Goal: Use online tool/utility: Utilize a website feature to perform a specific function

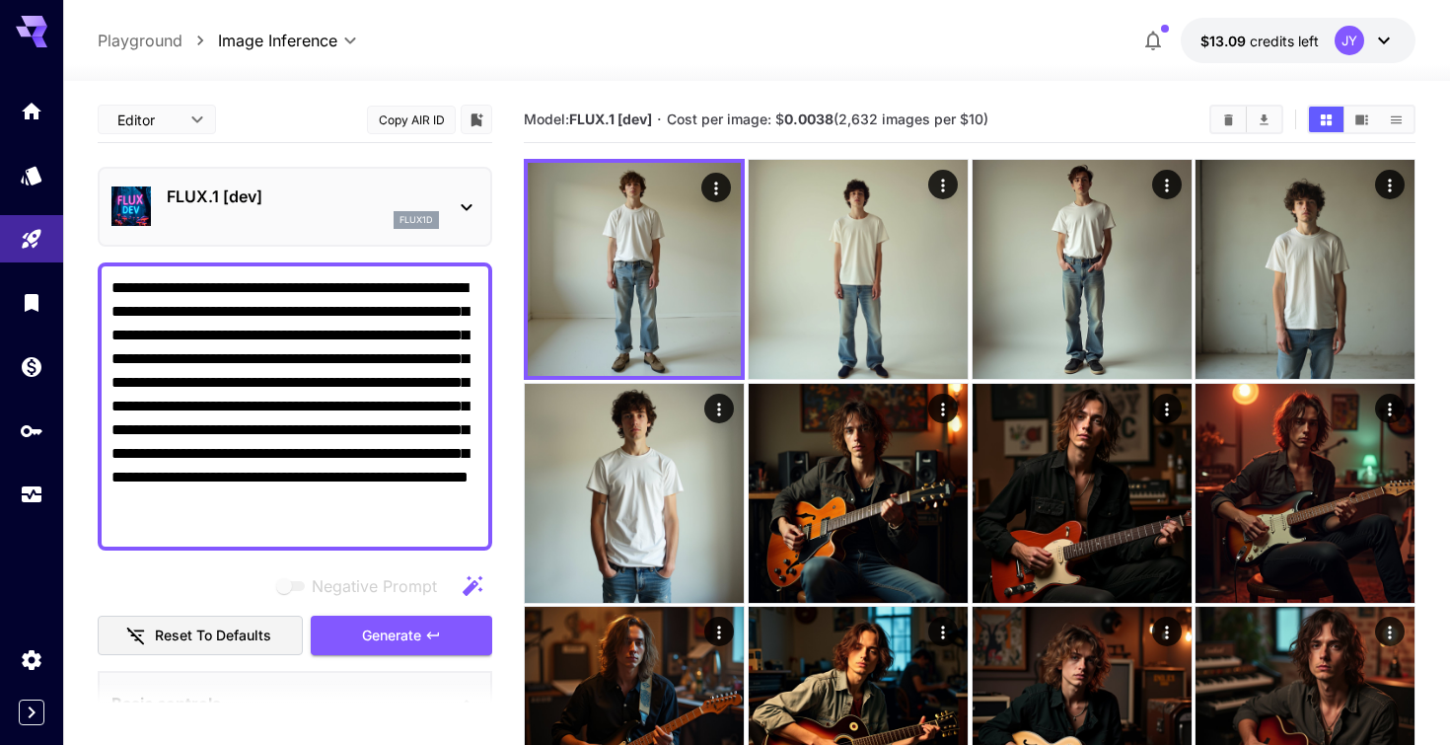
click at [348, 355] on textarea "**********" at bounding box center [294, 406] width 367 height 260
paste textarea "**********"
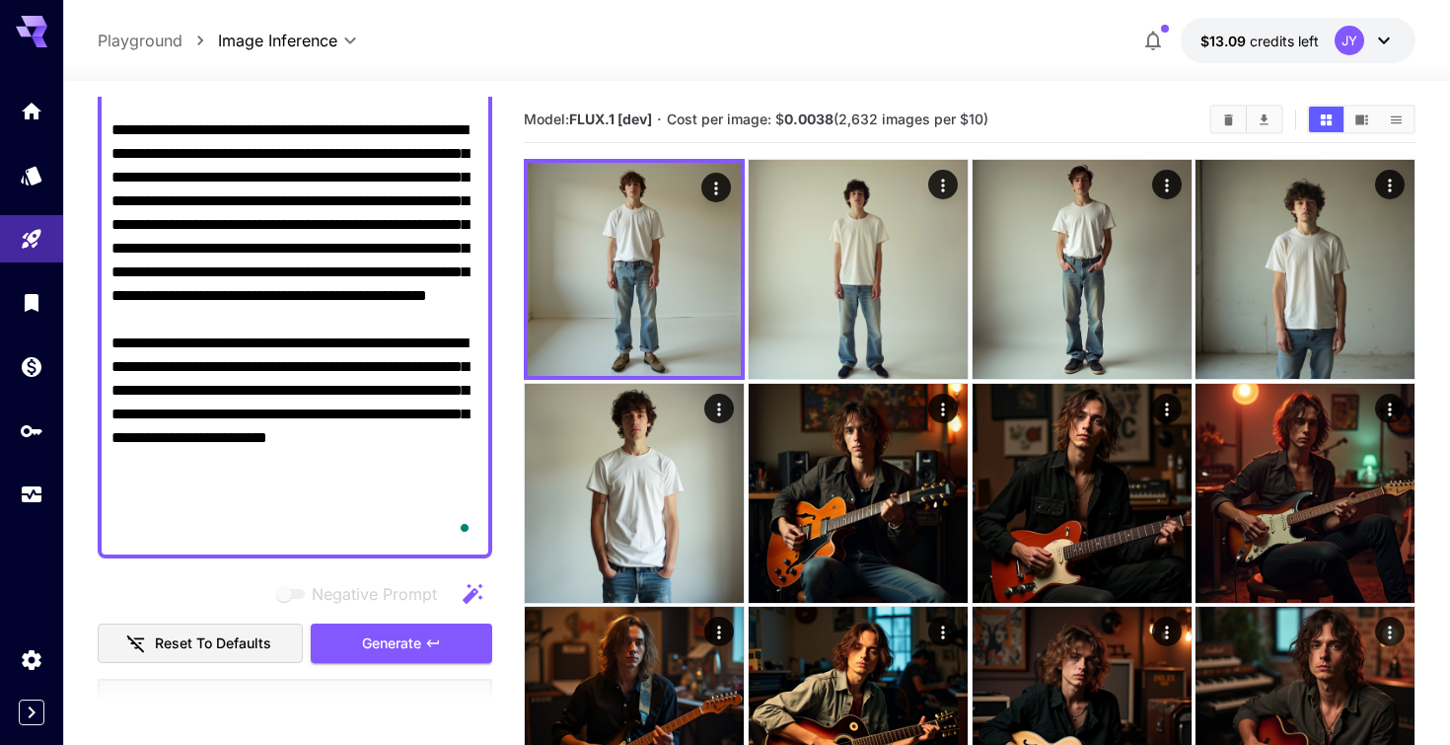
scroll to position [397, 0]
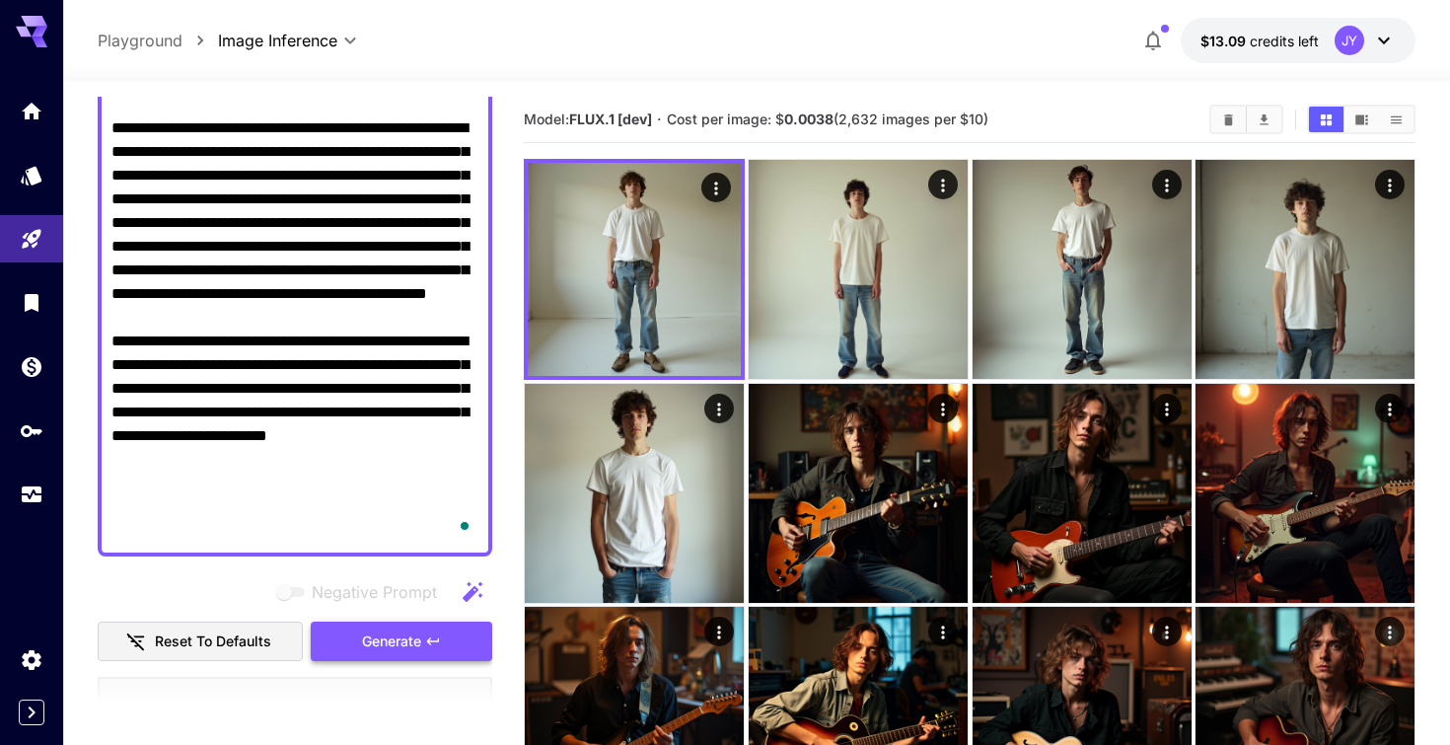
type textarea "**********"
click at [415, 637] on span "Generate" at bounding box center [391, 641] width 59 height 25
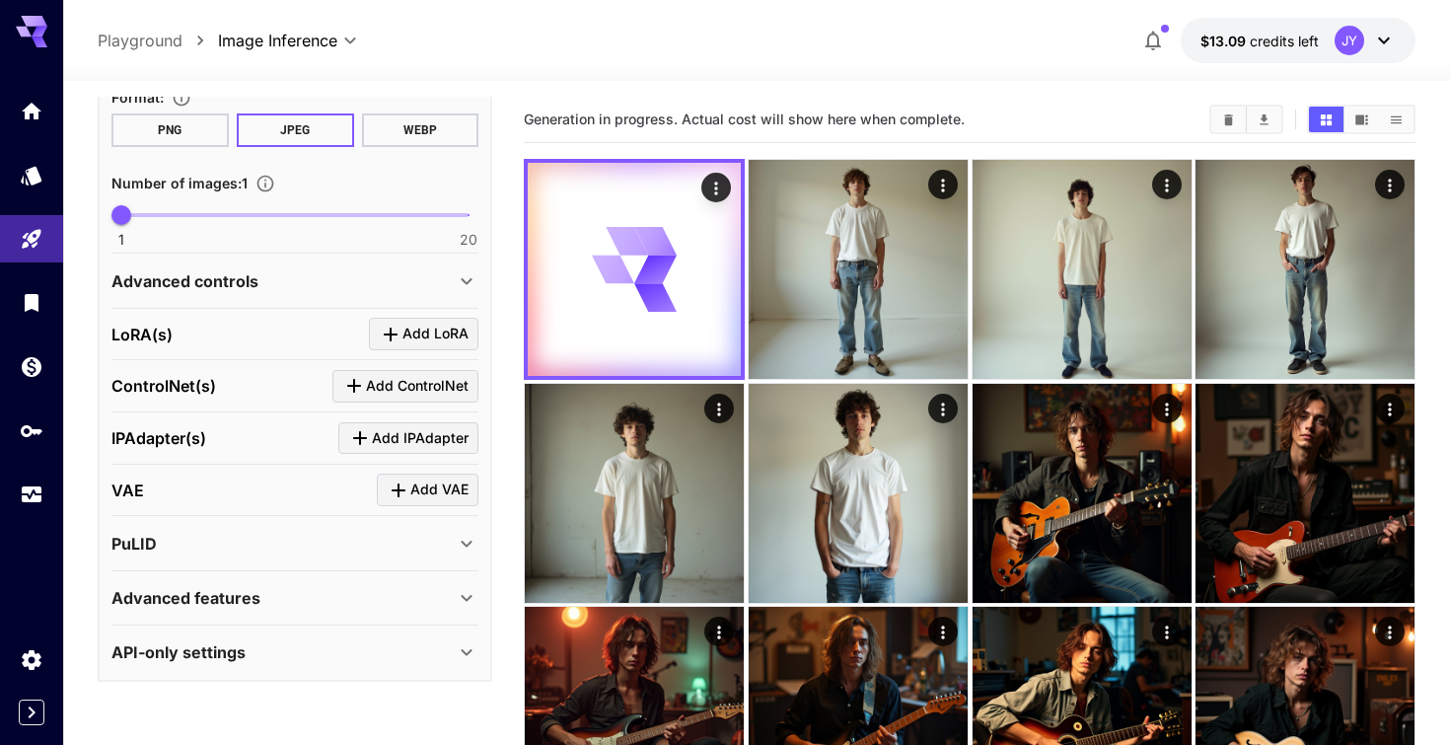
scroll to position [1142, 0]
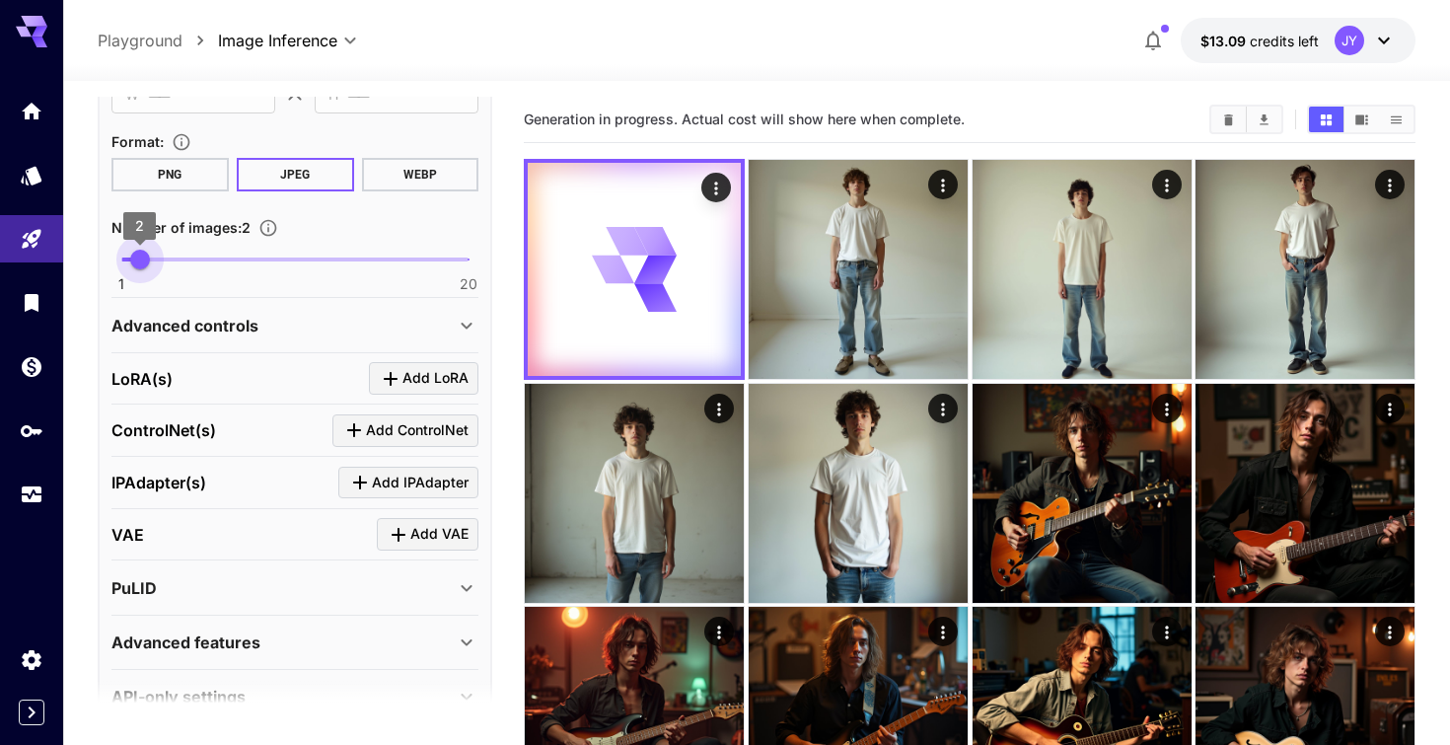
type input "*"
drag, startPoint x: 131, startPoint y: 254, endPoint x: 150, endPoint y: 255, distance: 18.8
click at [150, 255] on span "3" at bounding box center [158, 260] width 20 height 20
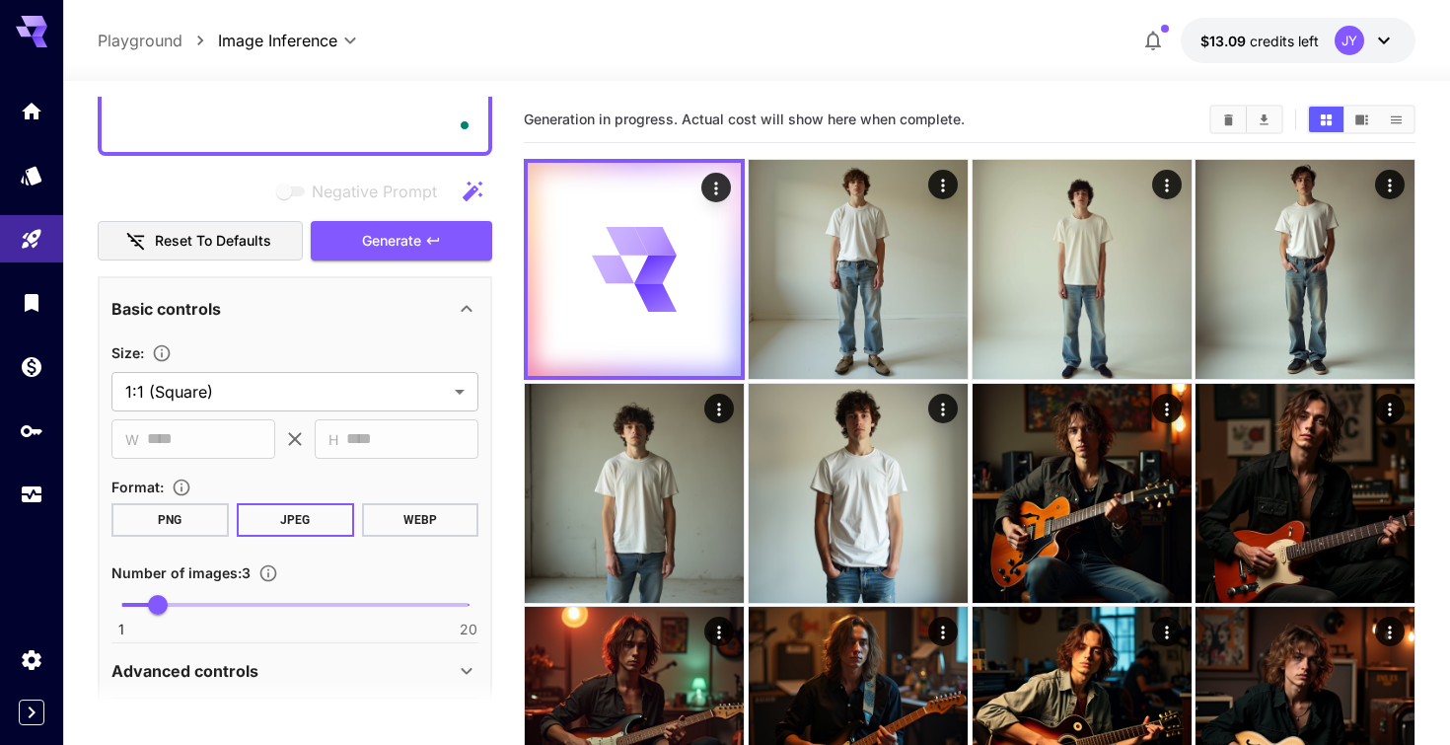
scroll to position [887, 0]
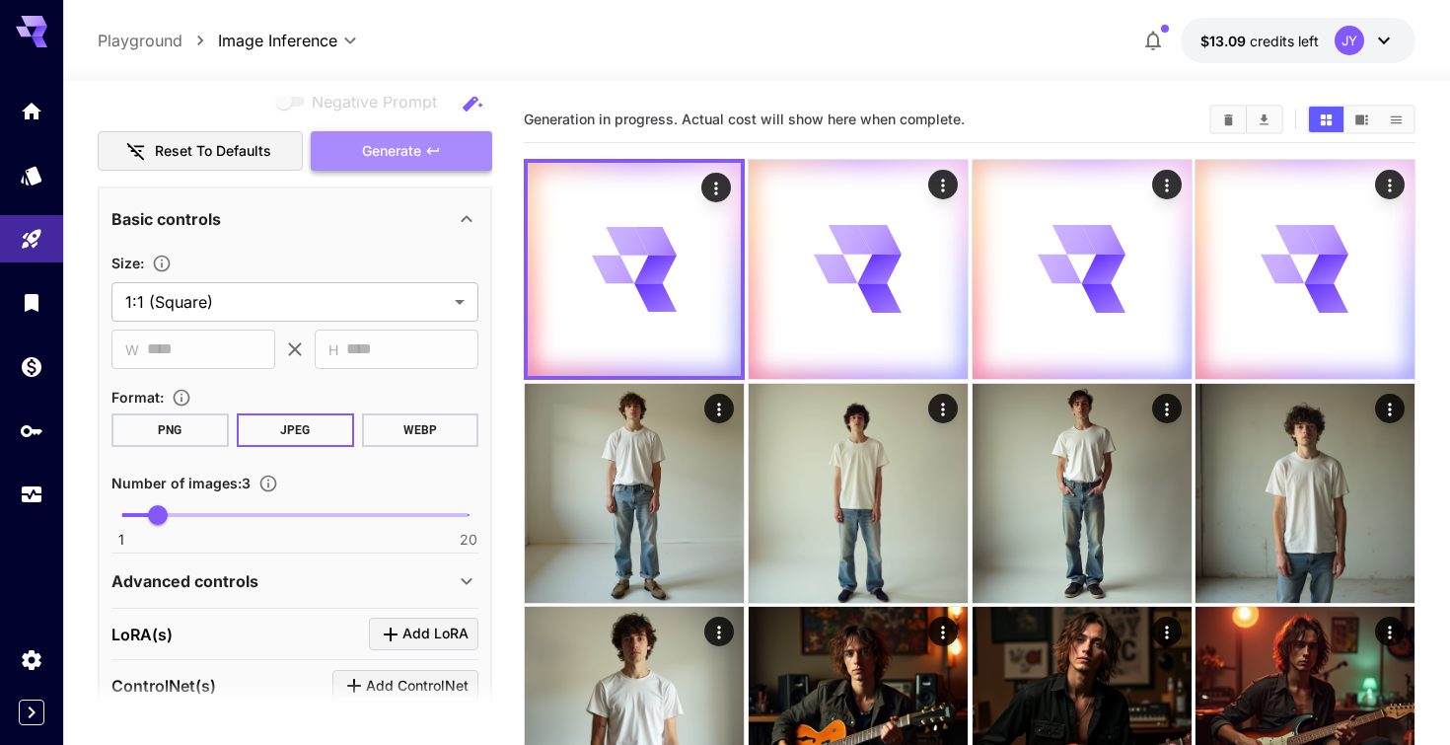
click at [369, 153] on span "Generate" at bounding box center [391, 151] width 59 height 25
click at [197, 428] on button "PNG" at bounding box center [169, 430] width 117 height 34
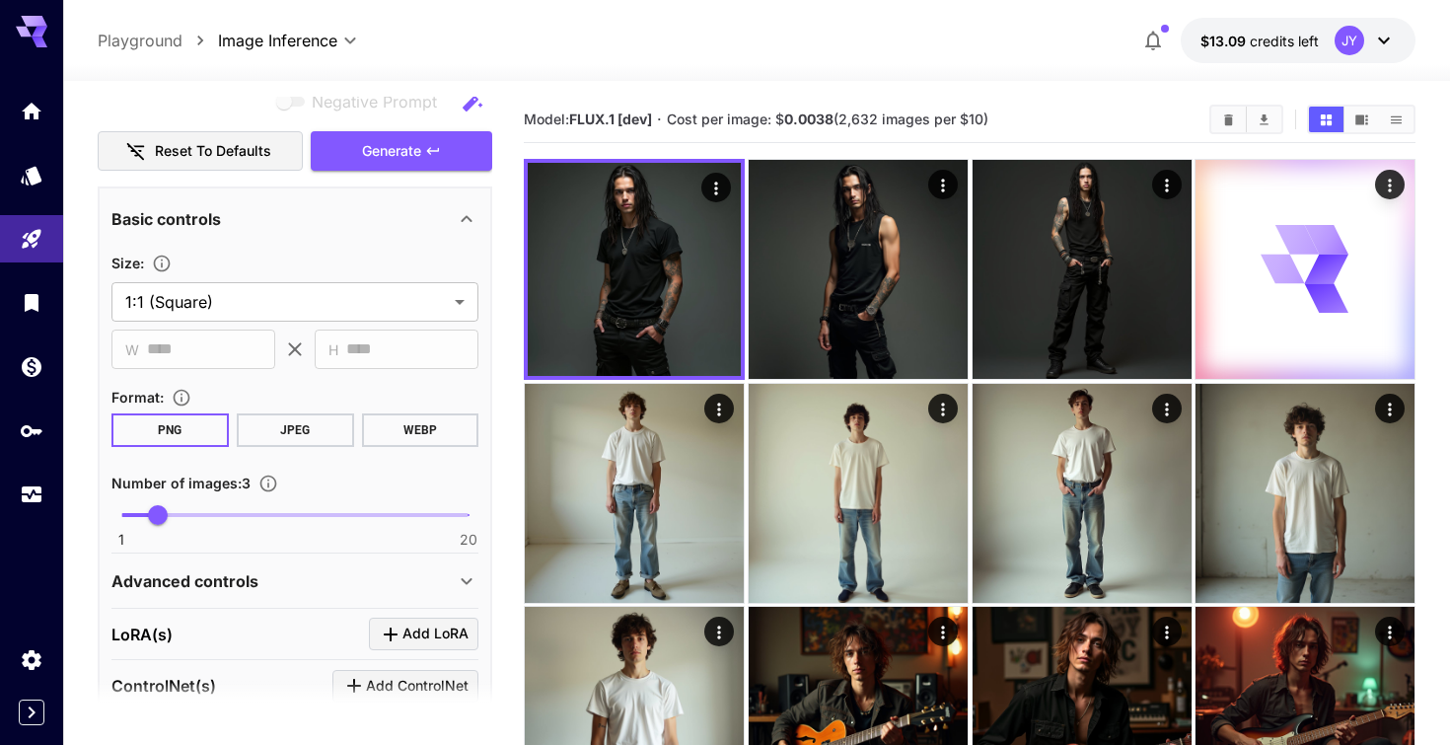
click at [462, 178] on div "**********" at bounding box center [295, 96] width 395 height 1772
click at [443, 158] on button "Generate" at bounding box center [401, 151] width 181 height 40
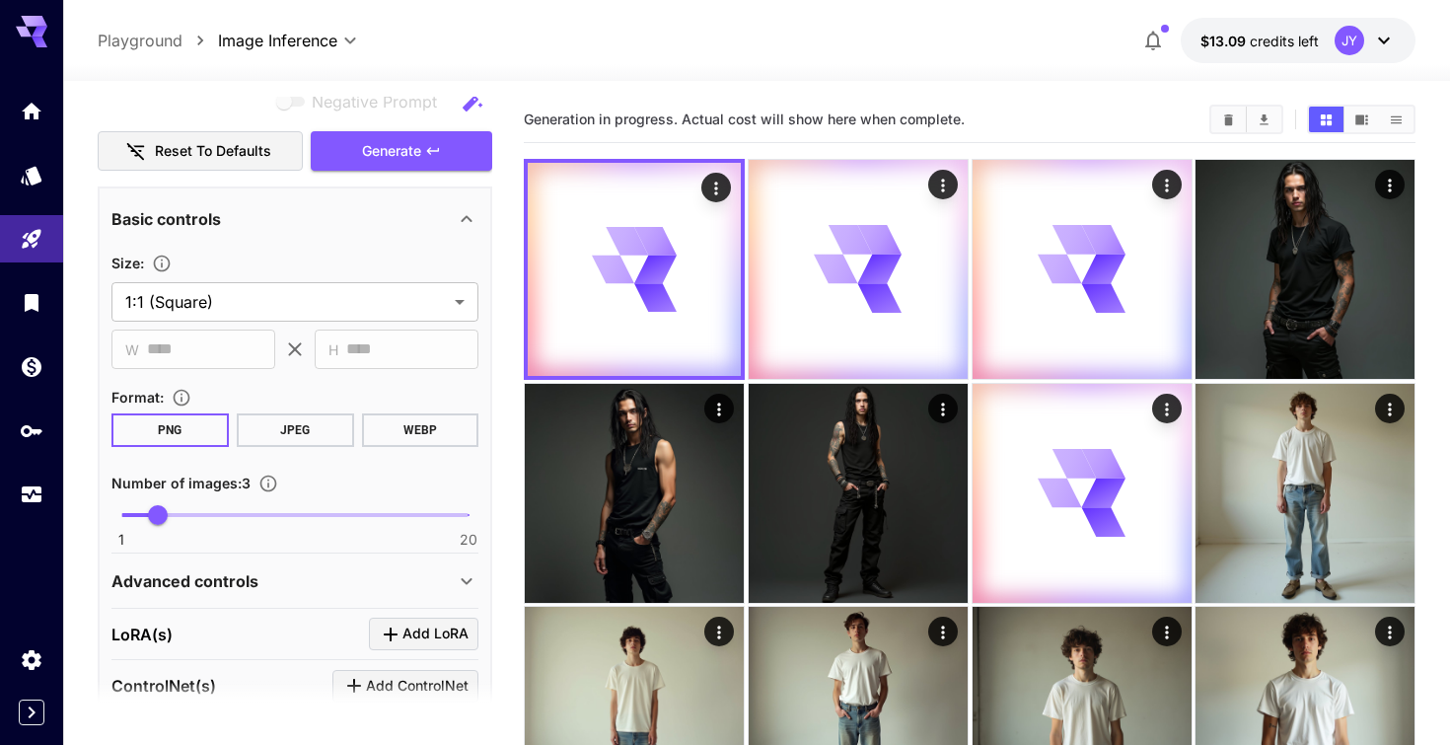
click at [982, 97] on div "Generation in progress. Actual cost will show here when complete." at bounding box center [970, 120] width 892 height 46
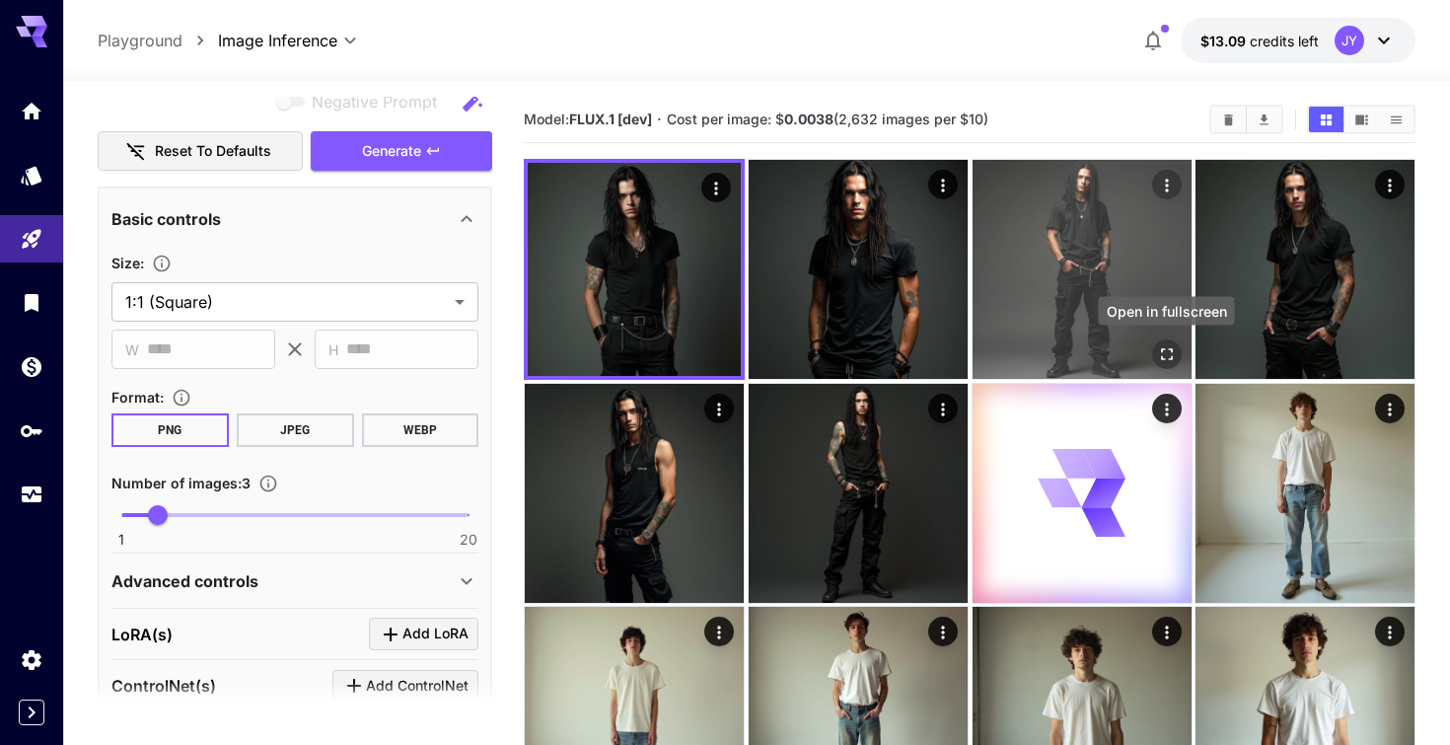
click at [1162, 347] on icon "Open in fullscreen" at bounding box center [1166, 354] width 20 height 20
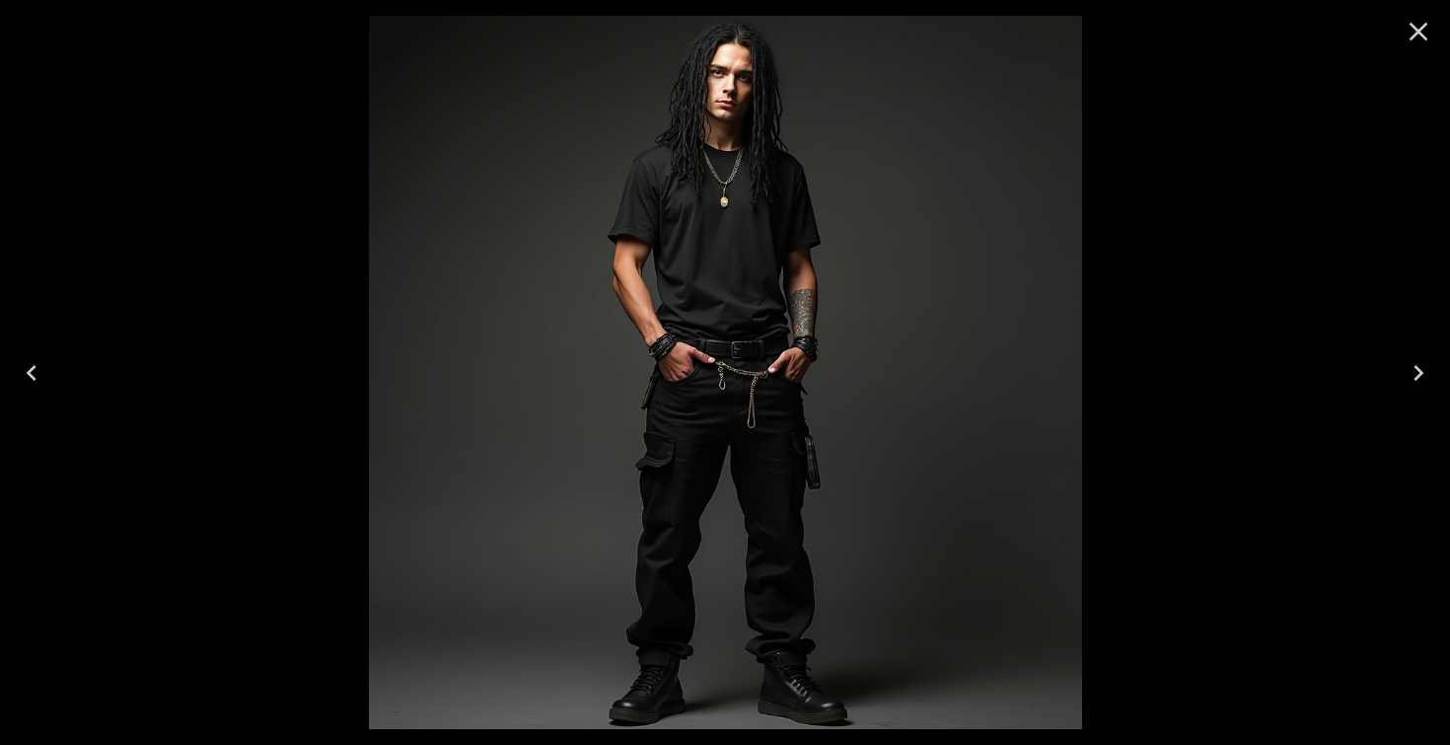
click at [1407, 35] on icon "Close" at bounding box center [1419, 32] width 32 height 32
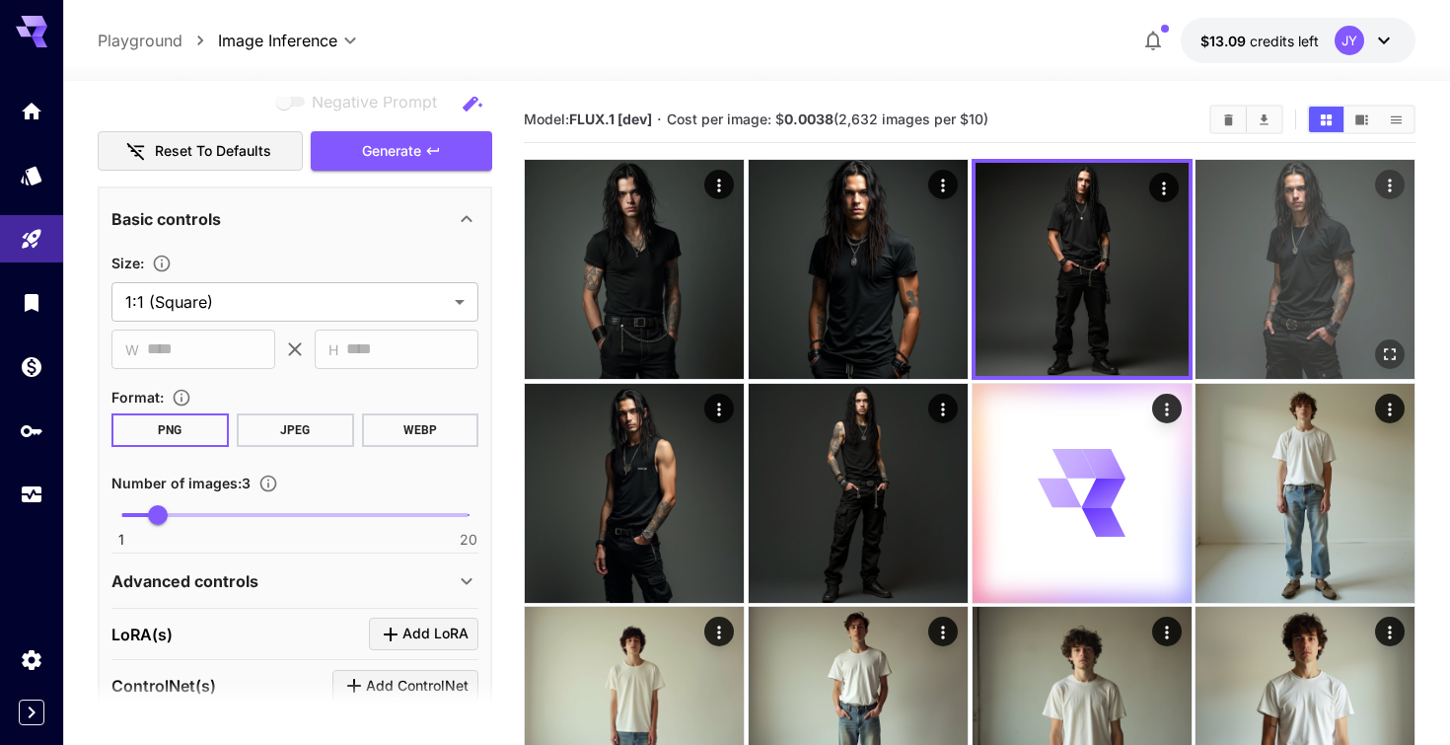
click at [1341, 238] on img at bounding box center [1304, 269] width 219 height 219
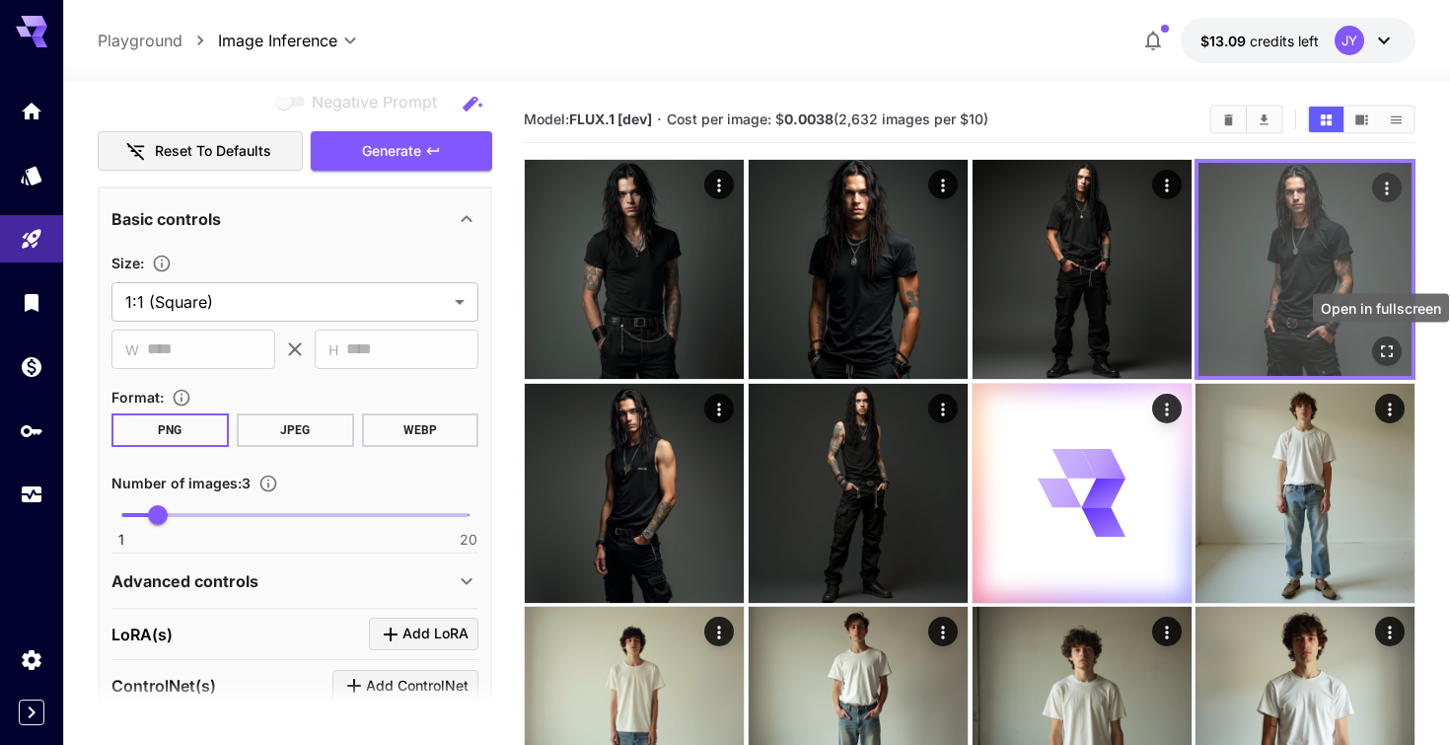
click at [1385, 345] on icon "Open in fullscreen" at bounding box center [1387, 351] width 20 height 20
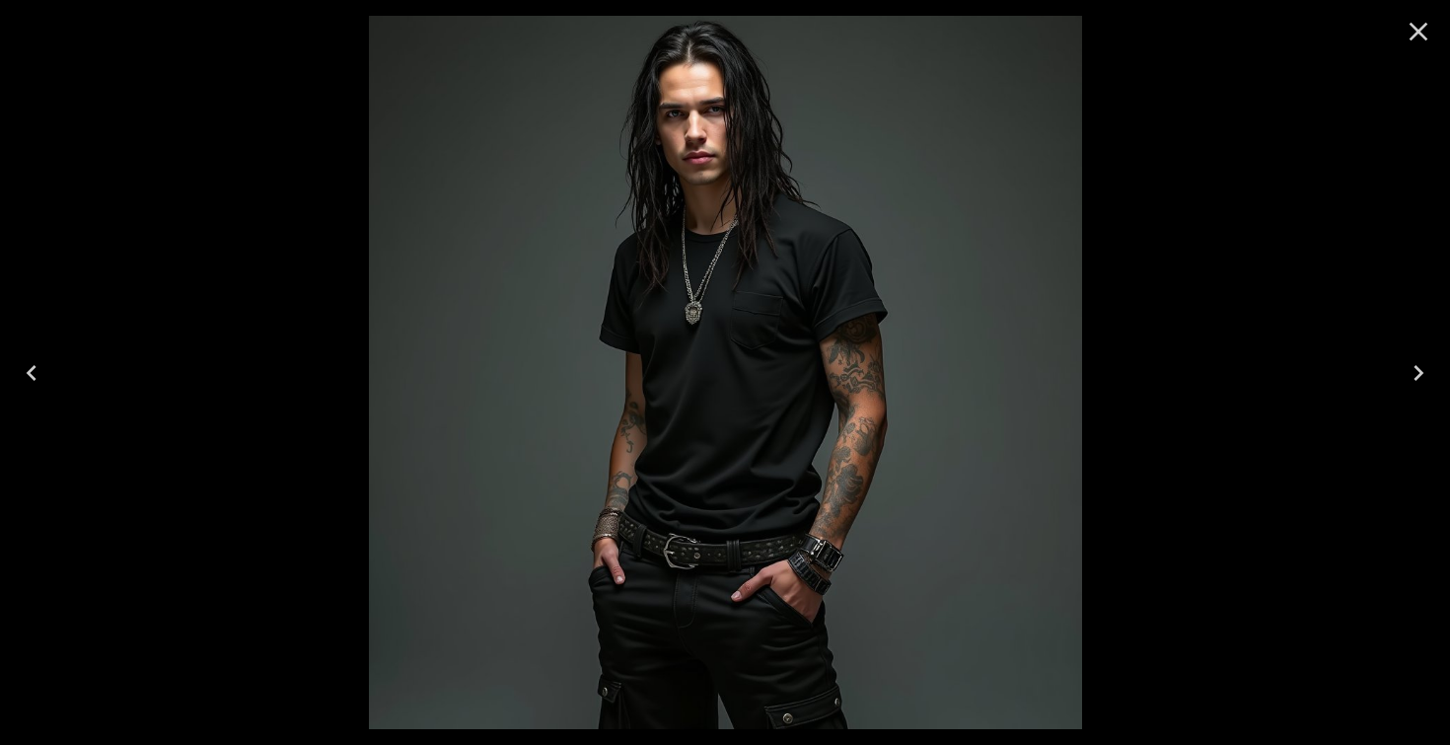
click at [1410, 29] on icon "Close" at bounding box center [1419, 32] width 32 height 32
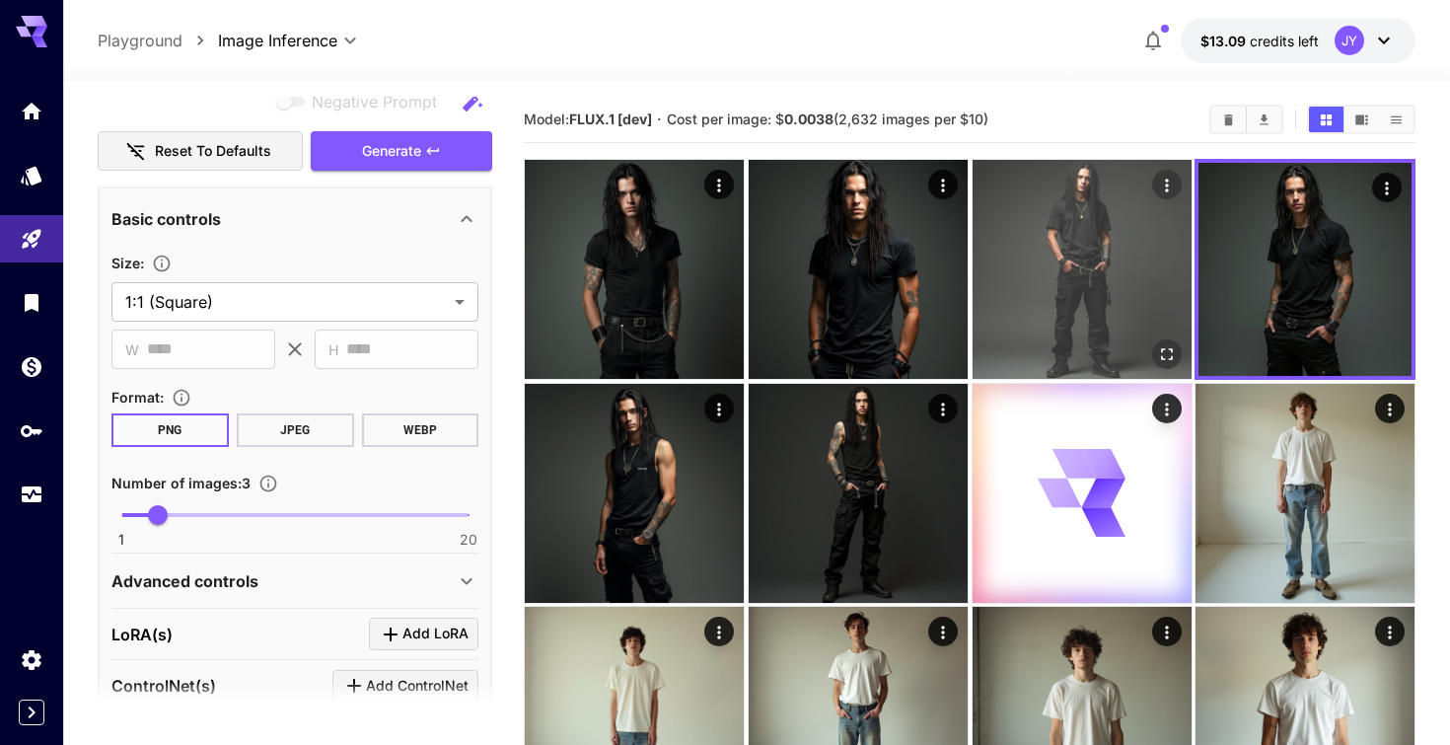
click at [1115, 279] on img at bounding box center [1082, 269] width 219 height 219
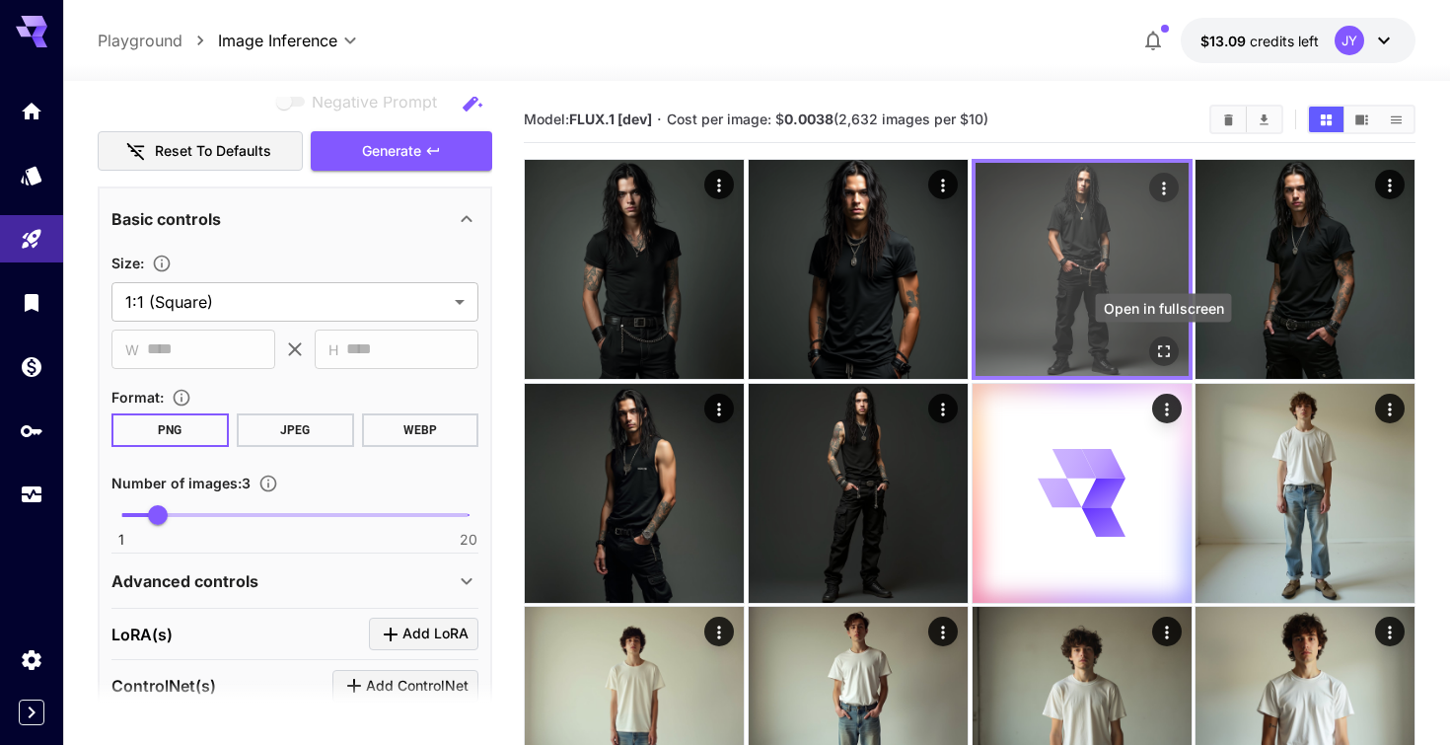
click at [1164, 351] on icon "Open in fullscreen" at bounding box center [1163, 351] width 20 height 20
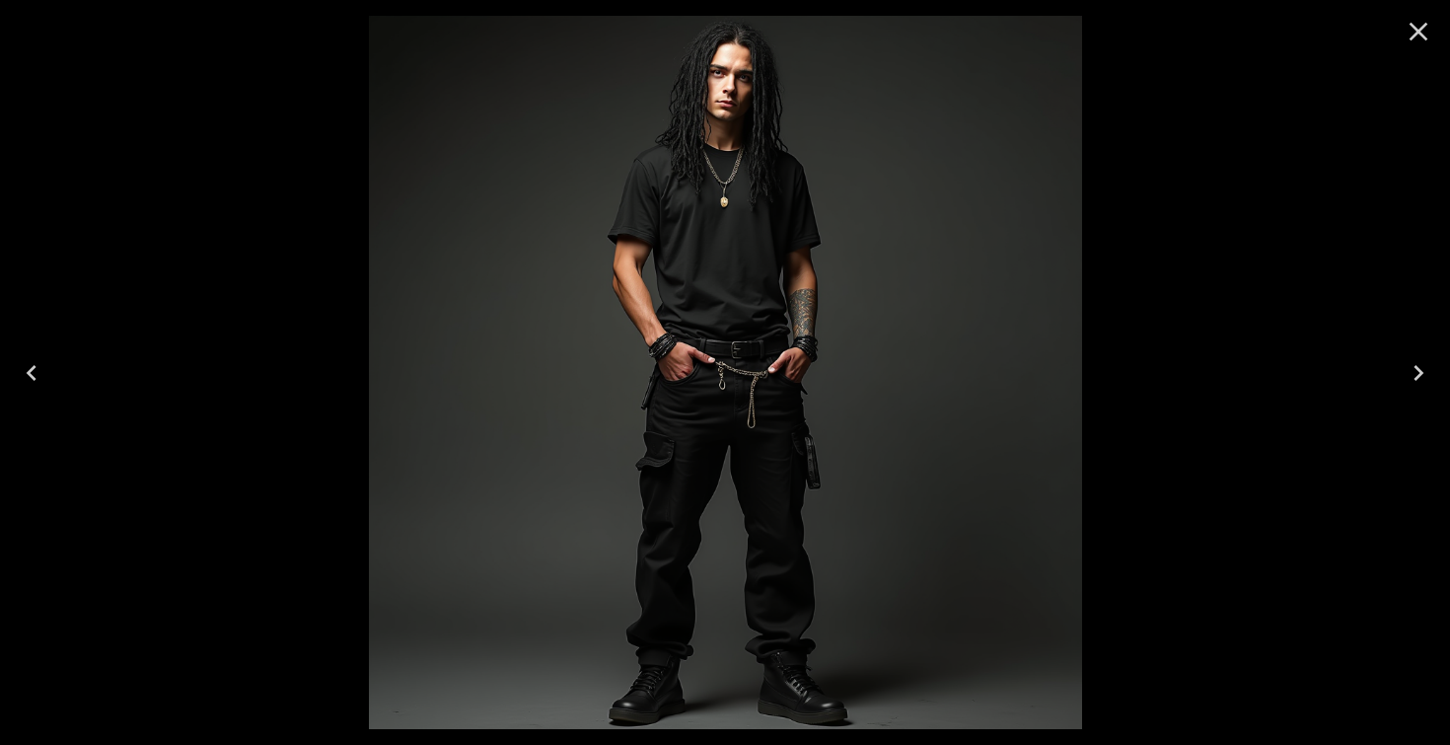
click at [1403, 36] on icon "Close" at bounding box center [1419, 32] width 32 height 32
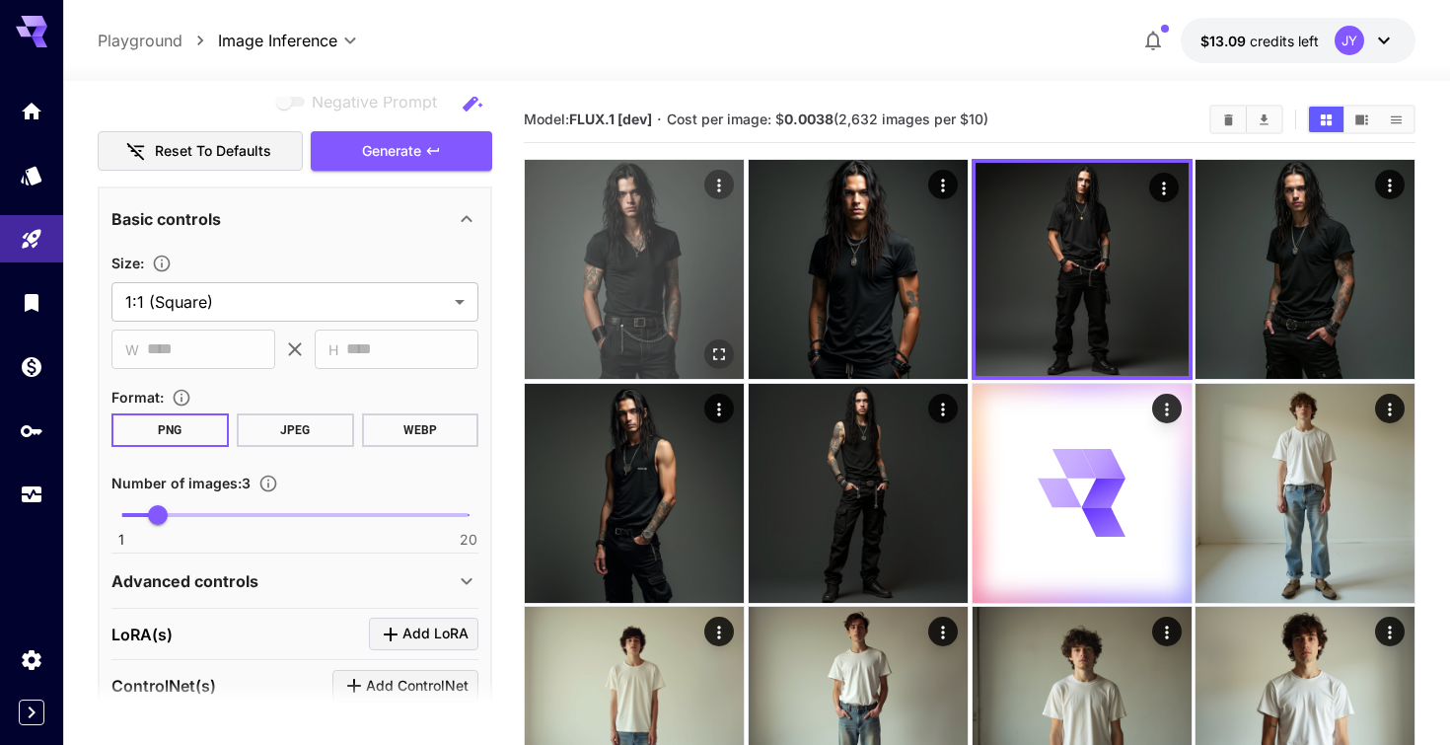
click at [678, 326] on img at bounding box center [634, 269] width 219 height 219
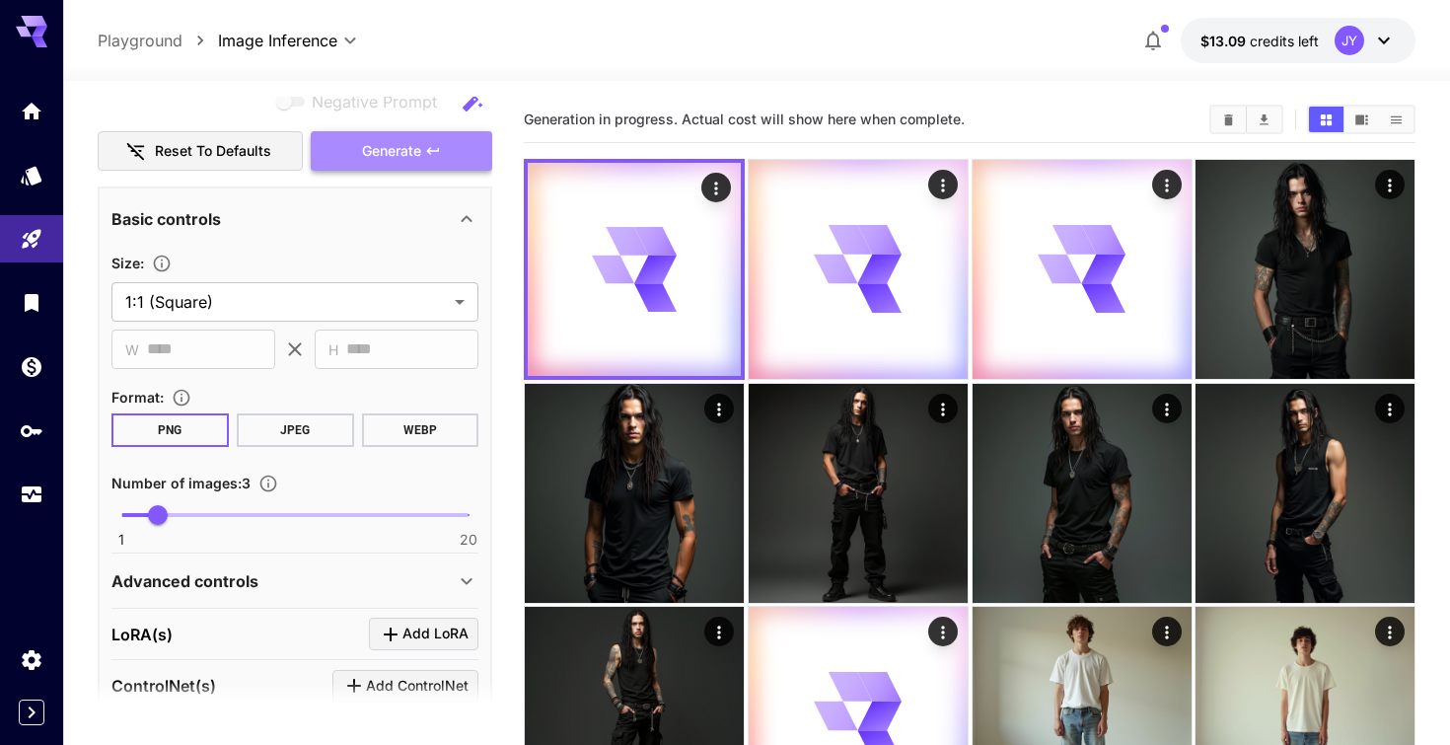
click at [420, 155] on span "Generate" at bounding box center [391, 151] width 59 height 25
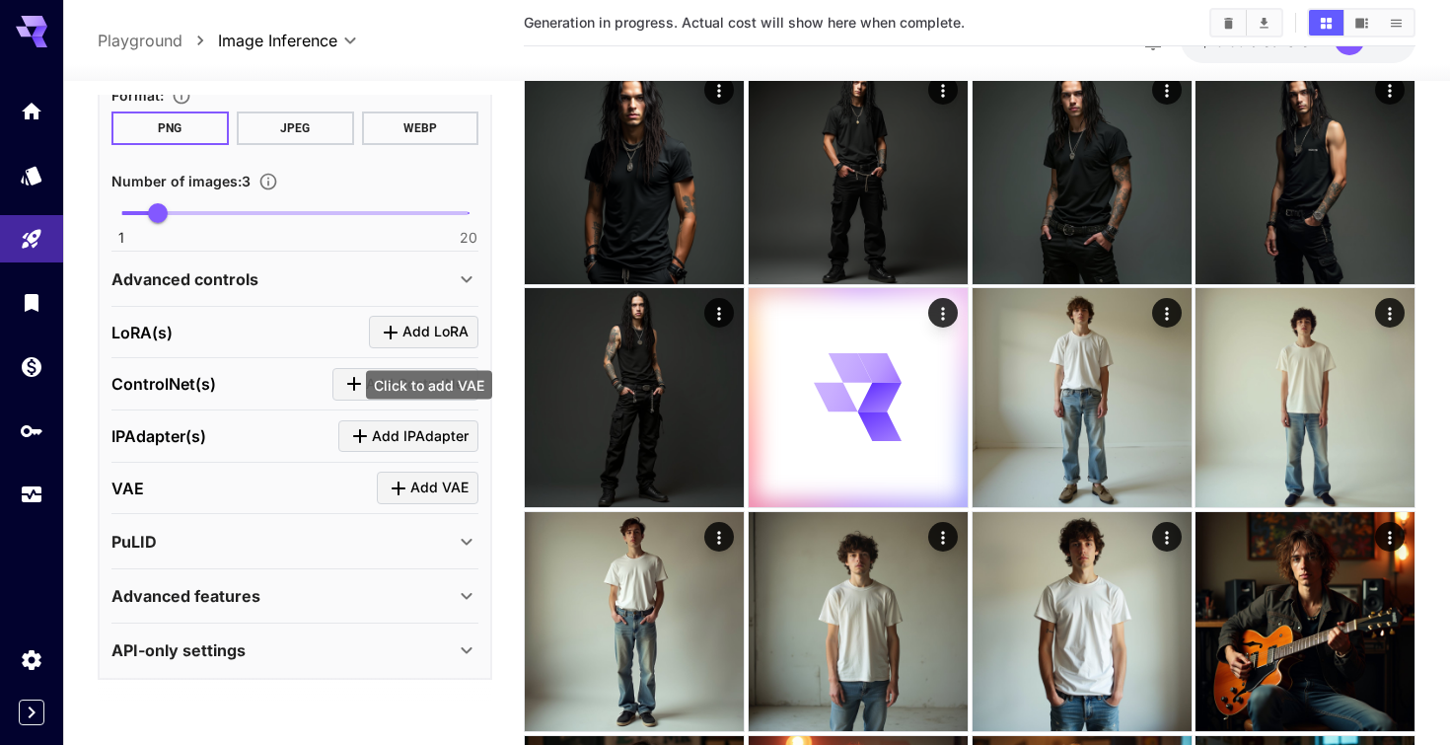
scroll to position [365, 0]
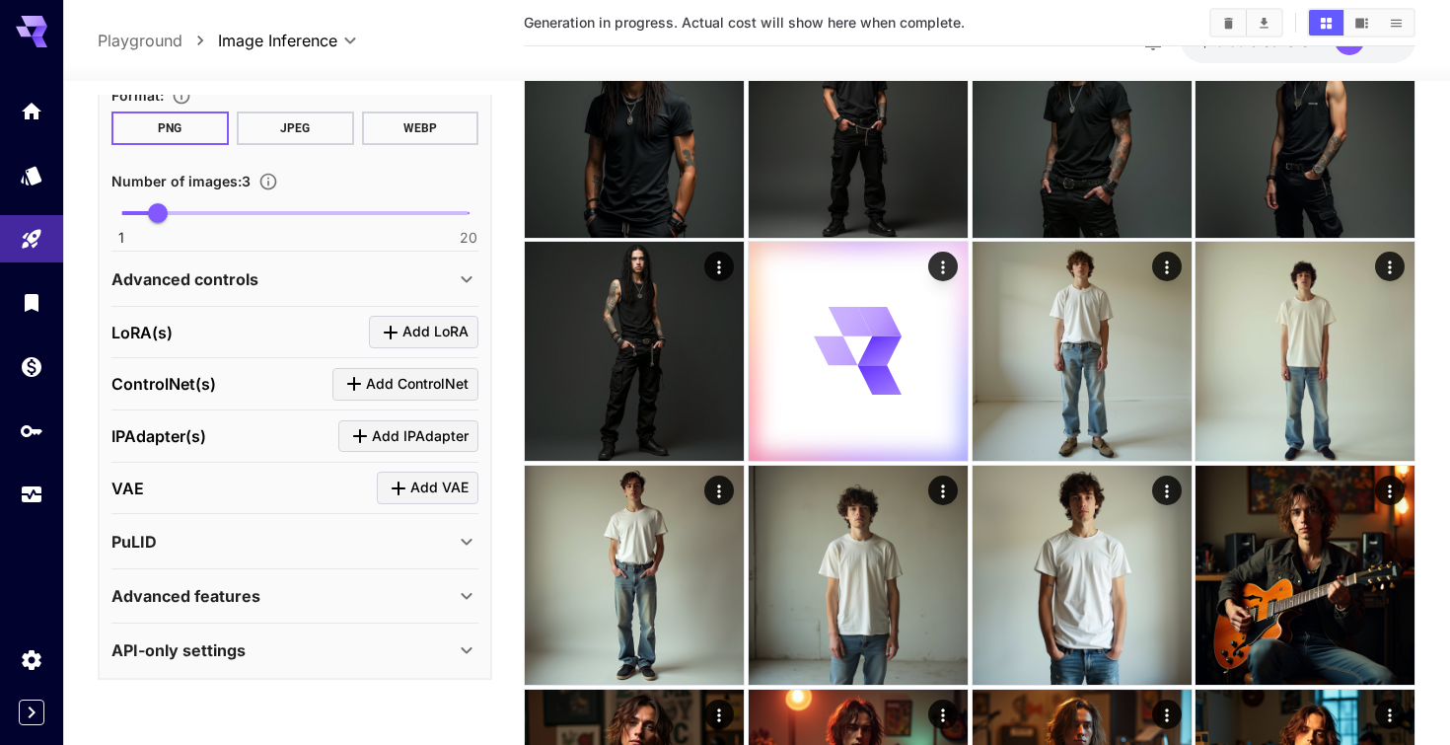
click at [302, 585] on div "Advanced features" at bounding box center [282, 596] width 343 height 24
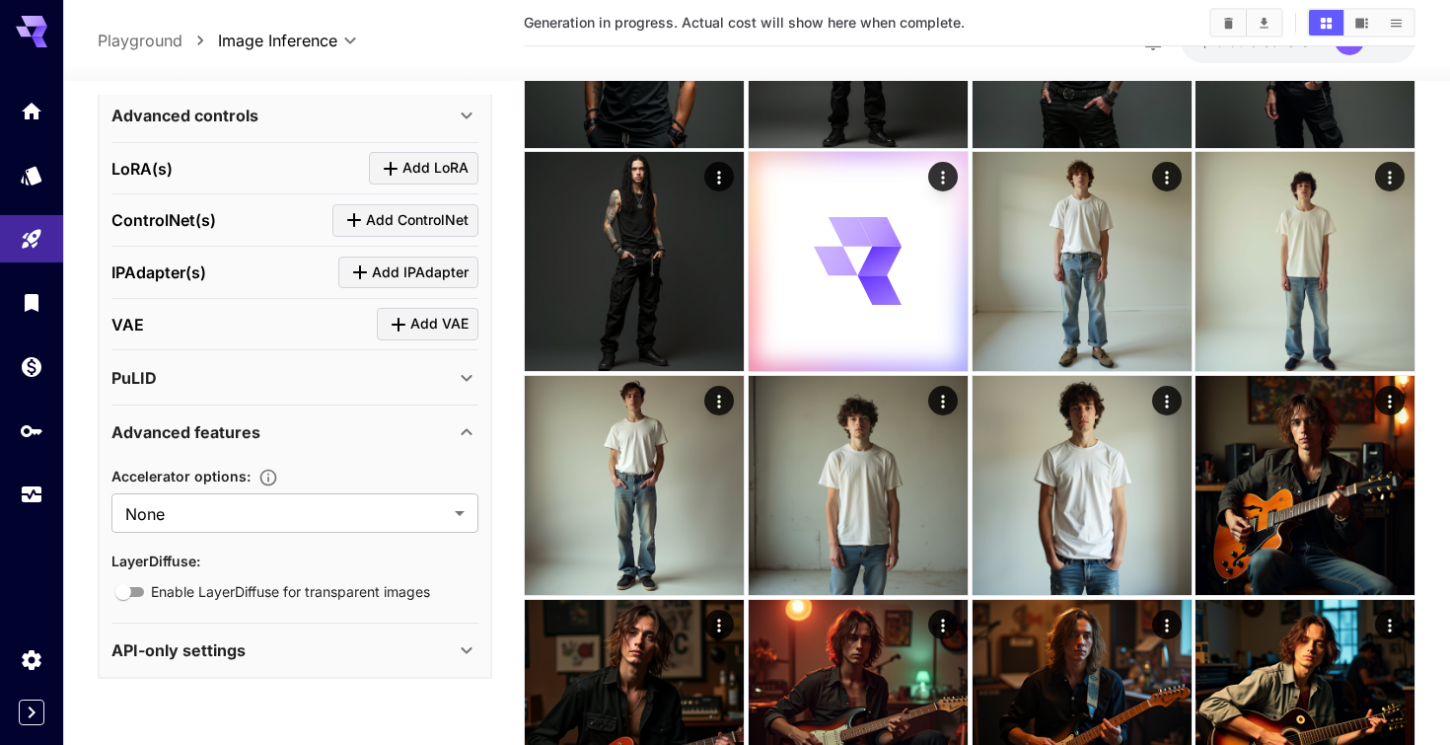
scroll to position [555, 0]
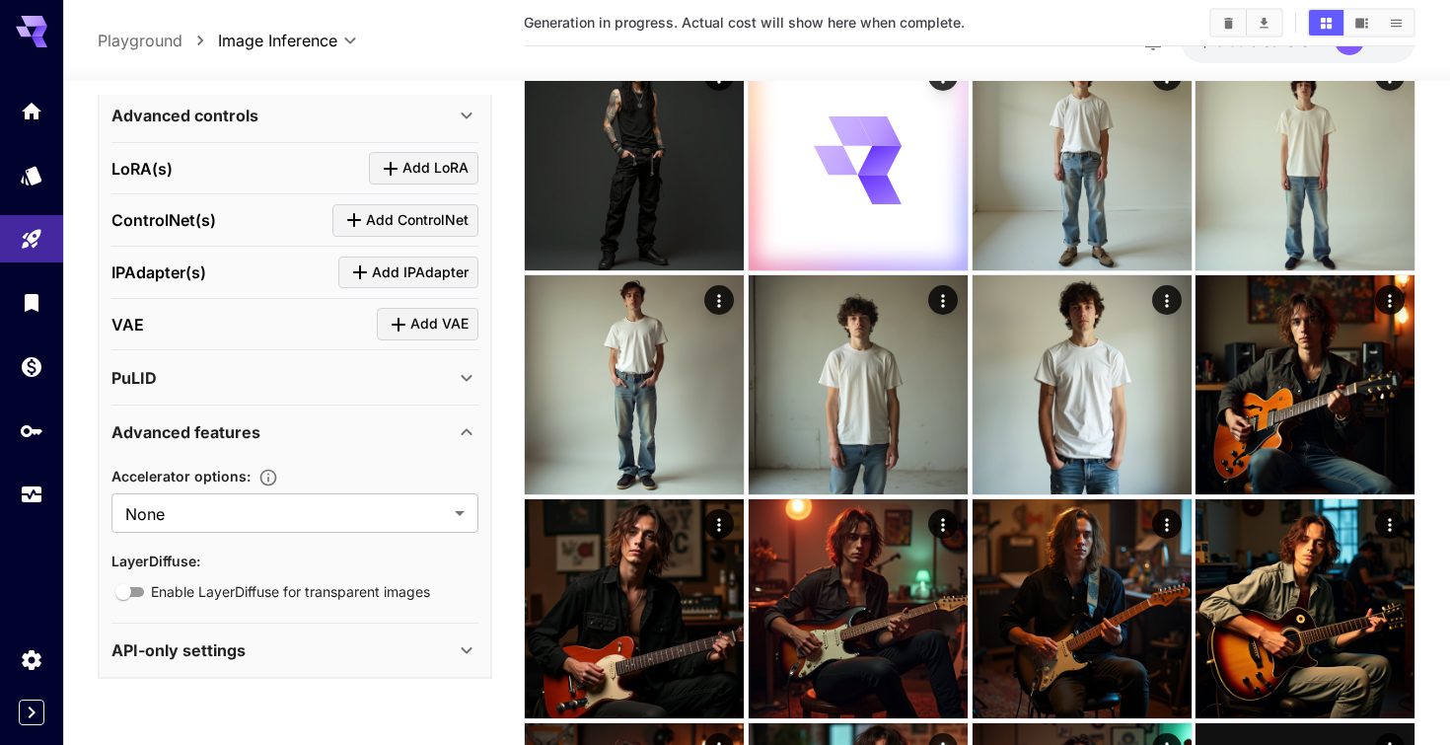
click at [286, 533] on div "Accelerator options : None **** ​ LayerDiffuse : Enable LayerDiffuse for transp…" at bounding box center [294, 534] width 367 height 140
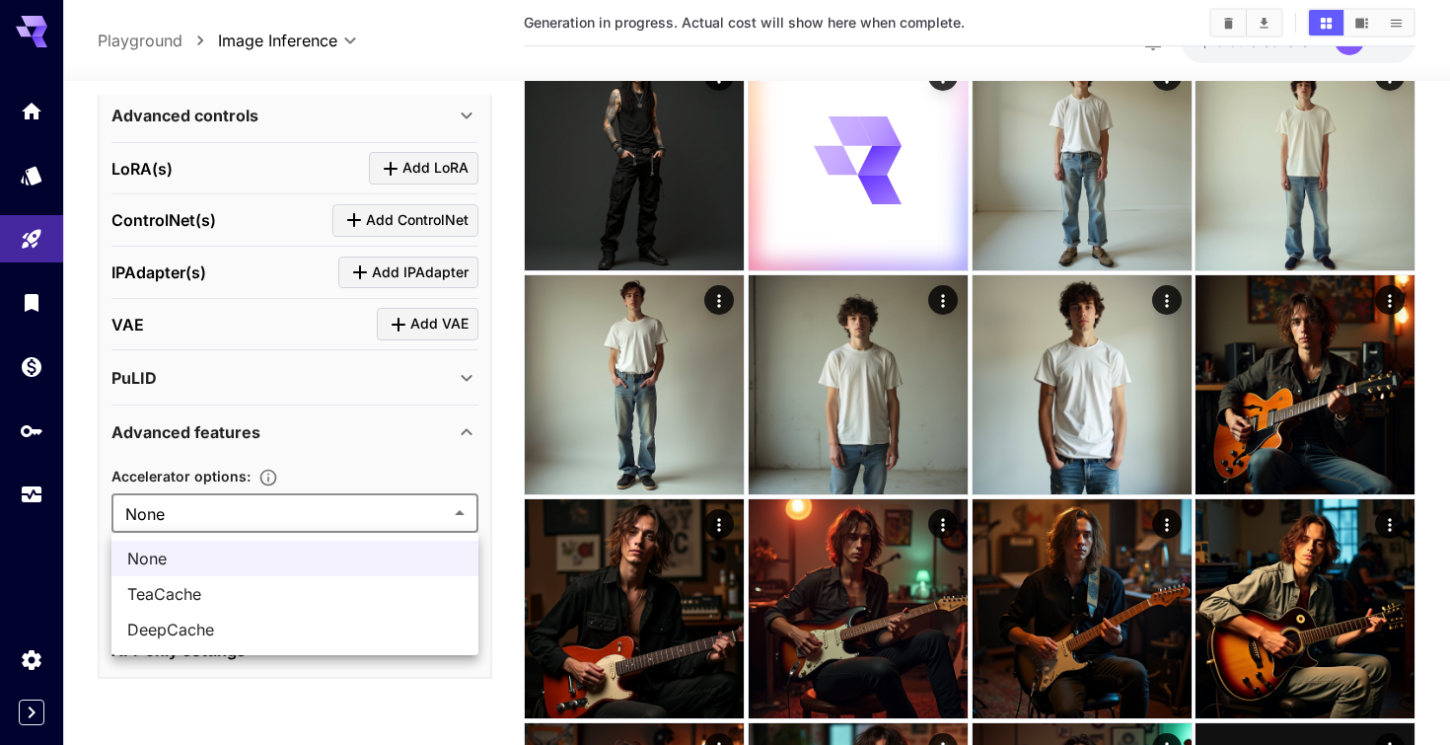
click at [280, 525] on body "**********" at bounding box center [725, 558] width 1450 height 2227
click at [281, 523] on div at bounding box center [725, 372] width 1450 height 745
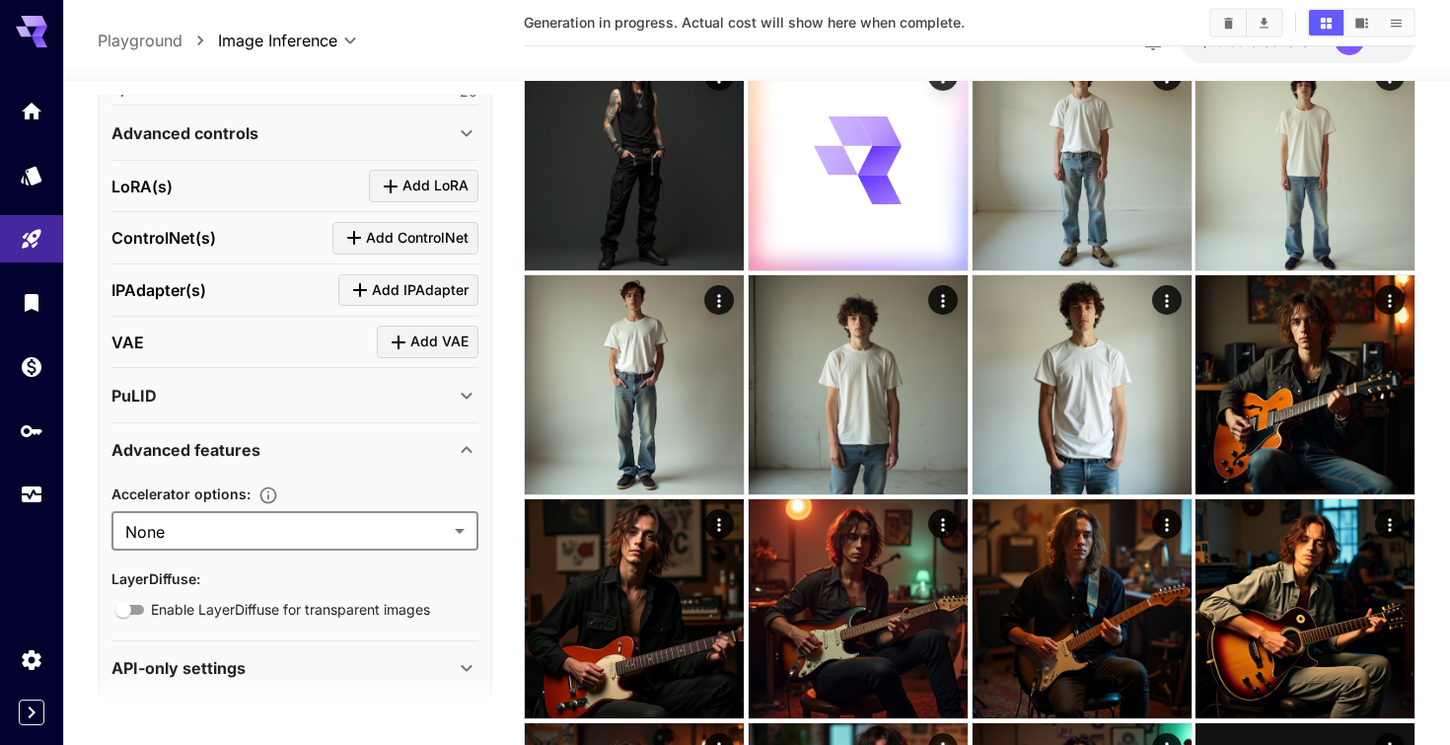
scroll to position [1326, 0]
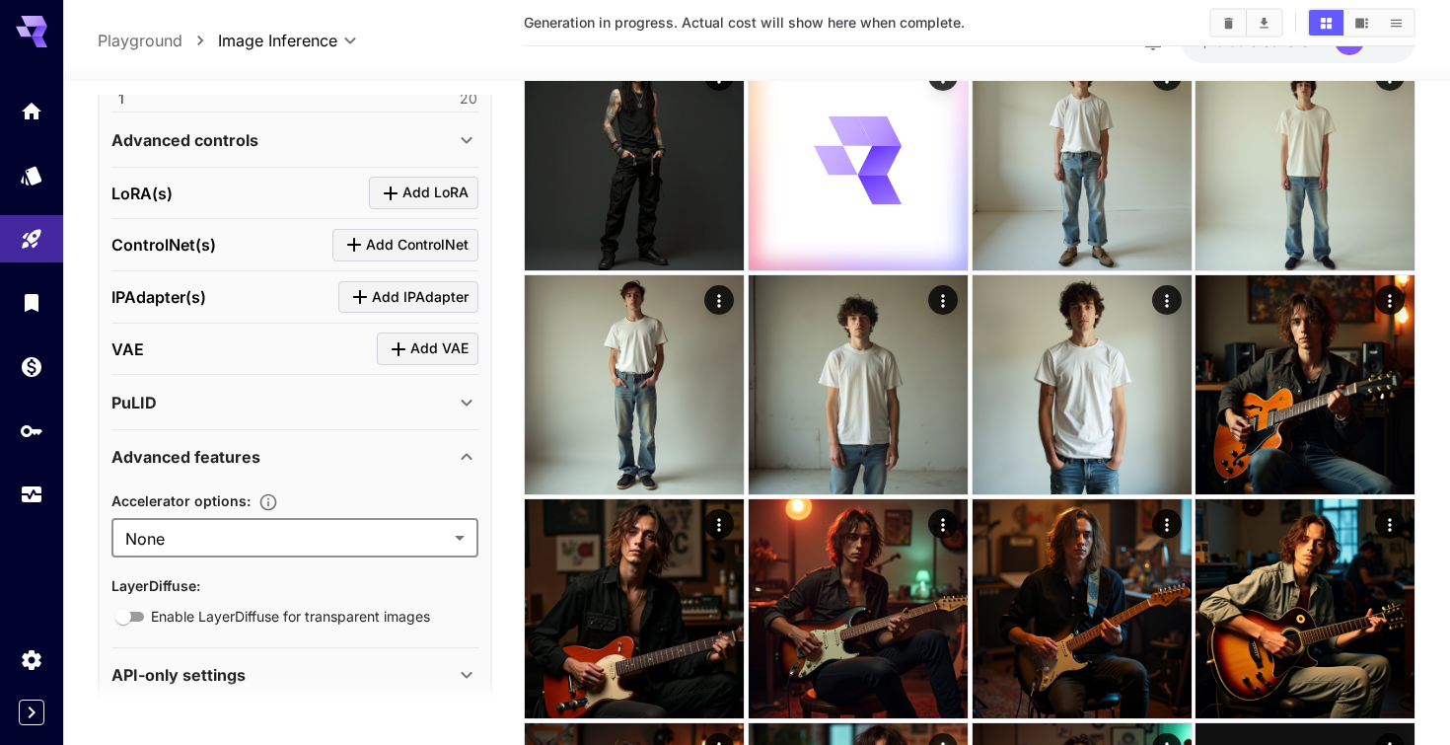
click at [389, 498] on div "Accelerator options :" at bounding box center [294, 500] width 367 height 24
click at [464, 403] on icon at bounding box center [467, 403] width 24 height 24
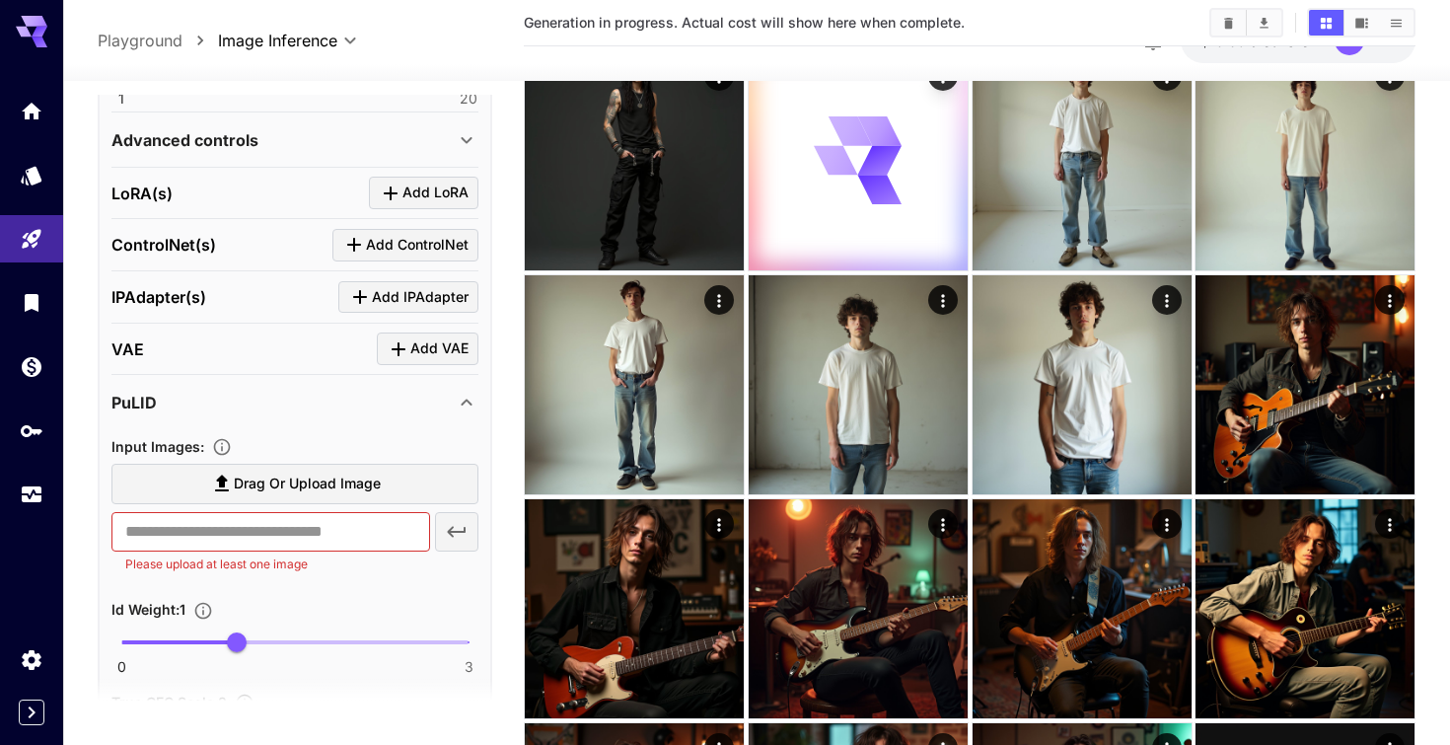
click at [464, 403] on icon at bounding box center [467, 403] width 24 height 24
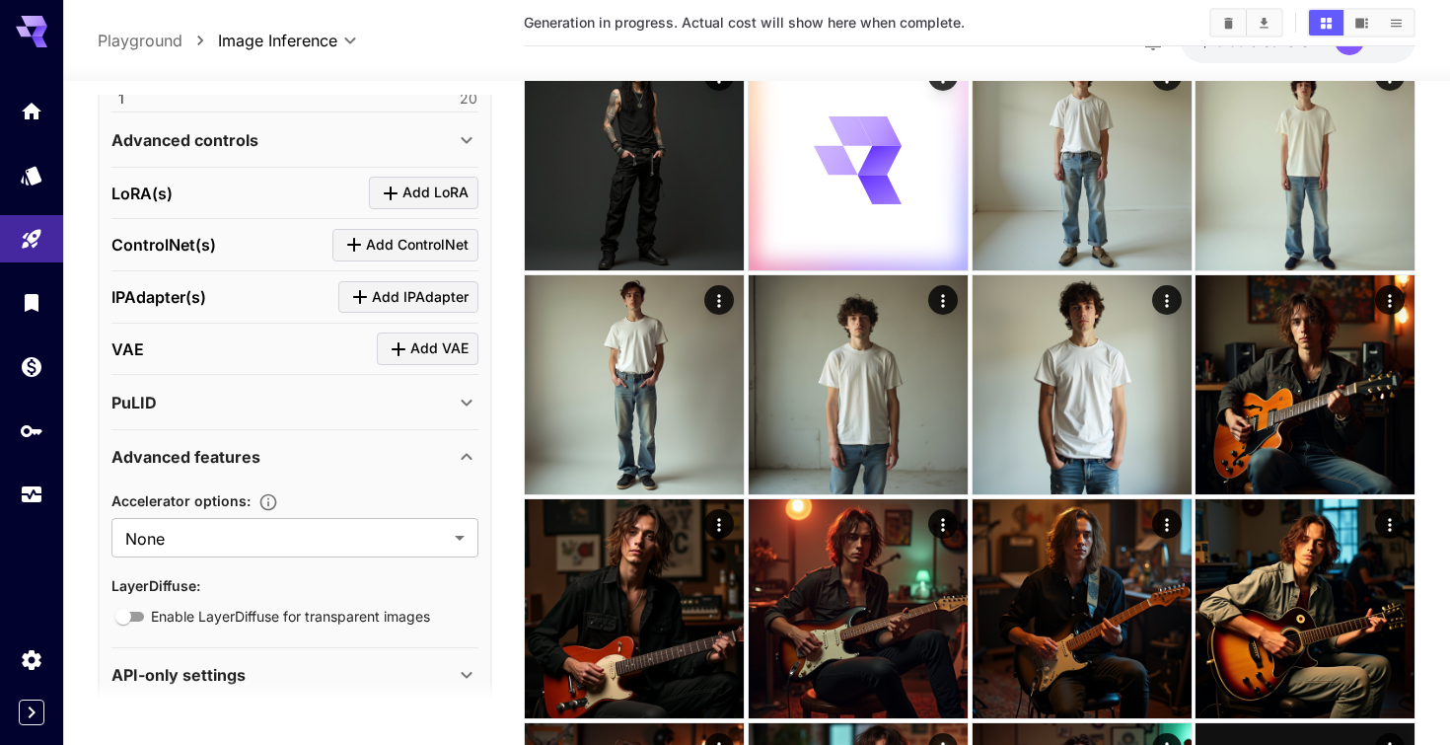
click at [425, 371] on div "VAE Add VAE" at bounding box center [294, 350] width 367 height 52
click at [420, 362] on button "Add VAE" at bounding box center [428, 348] width 102 height 33
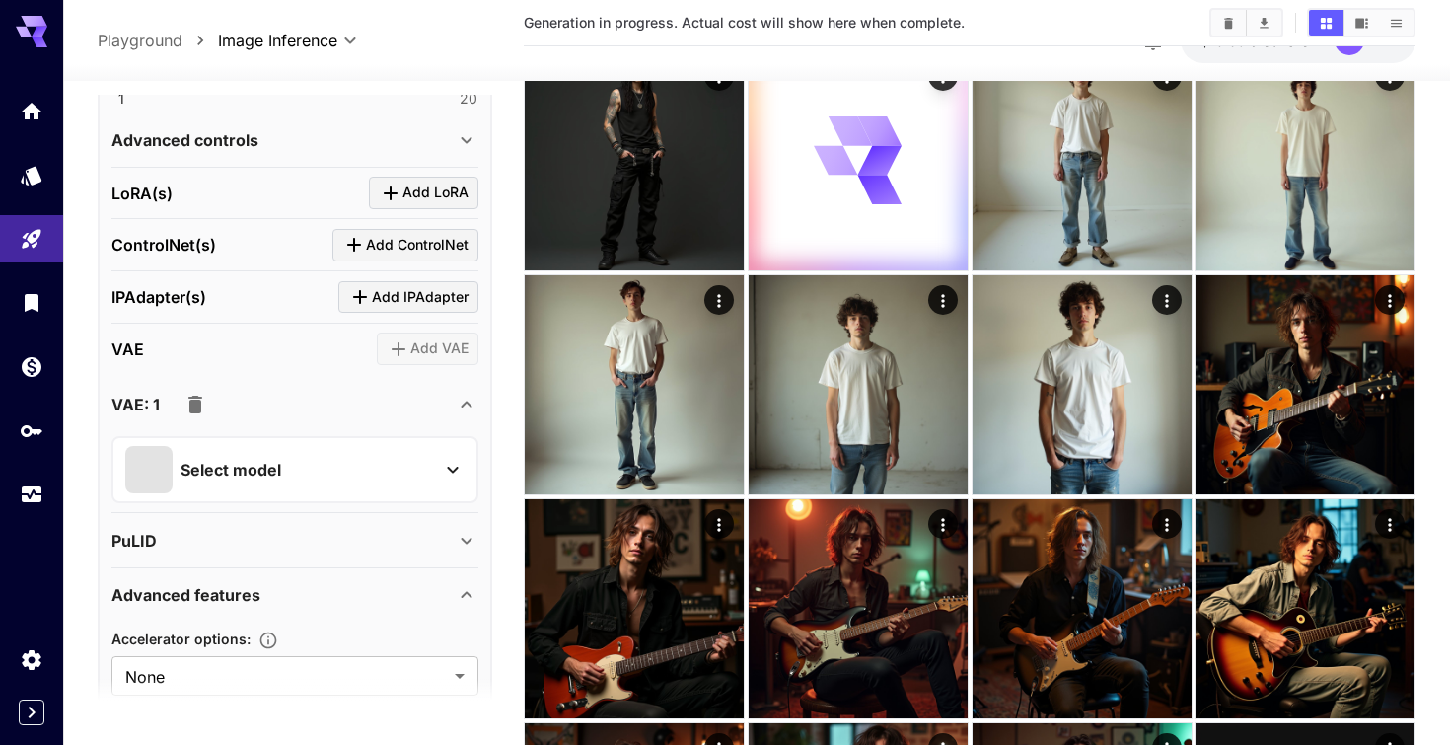
click at [451, 476] on icon at bounding box center [453, 470] width 24 height 24
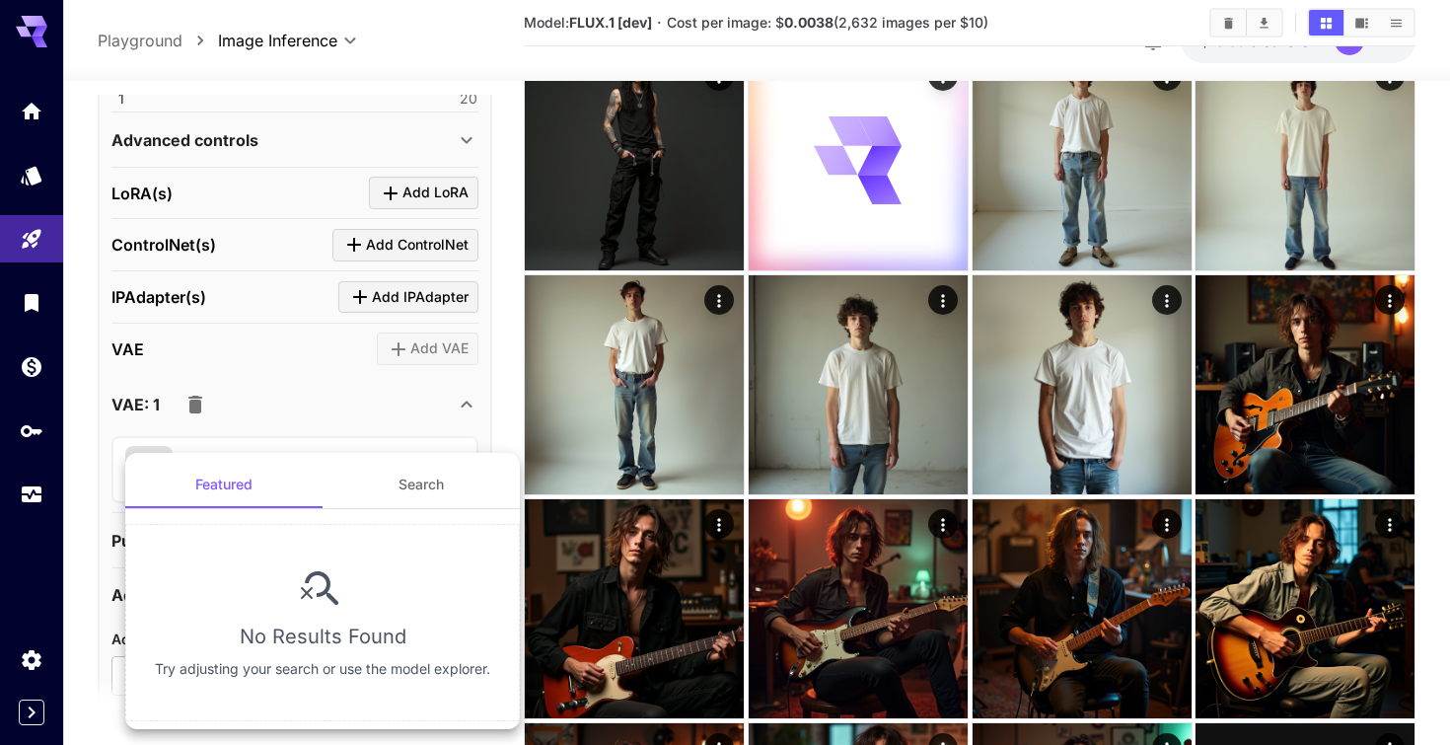
click at [255, 435] on div at bounding box center [725, 372] width 1450 height 745
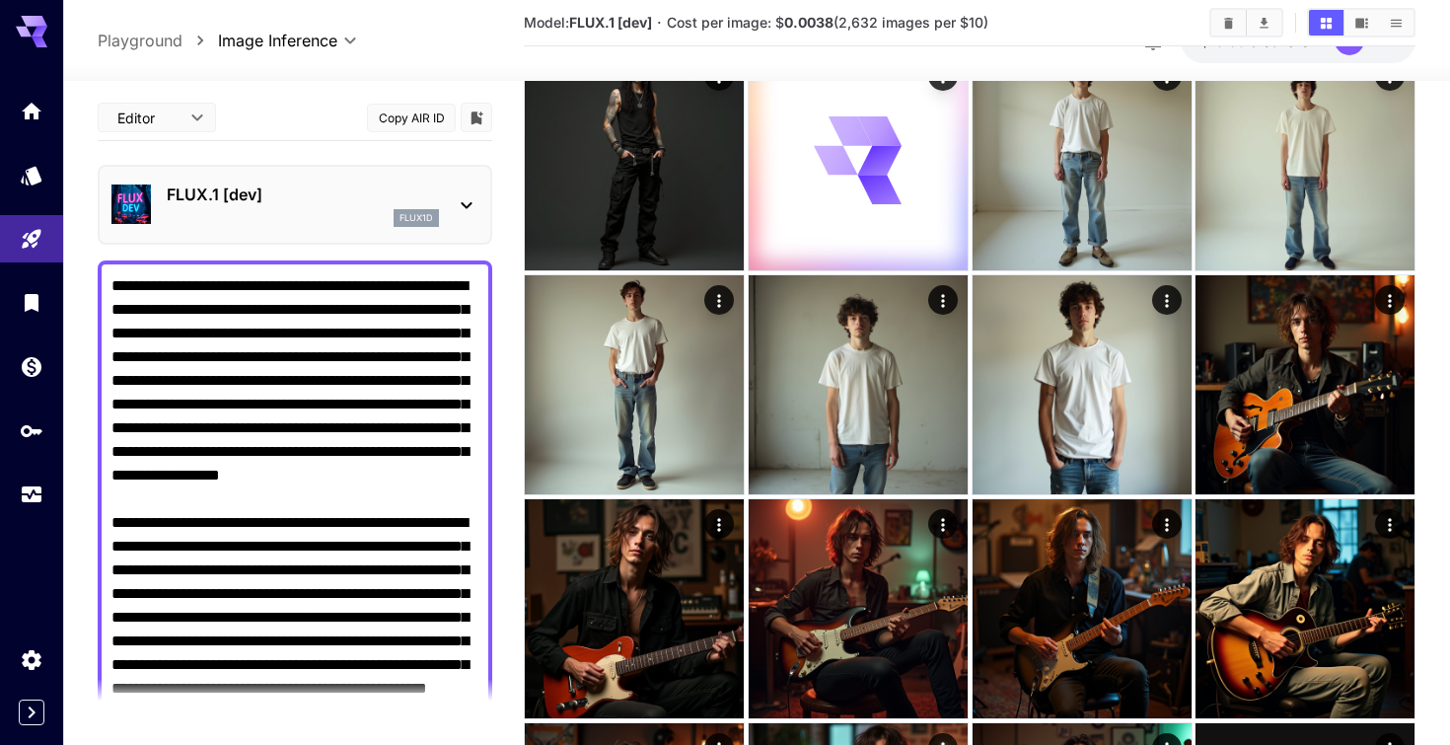
scroll to position [1326, 0]
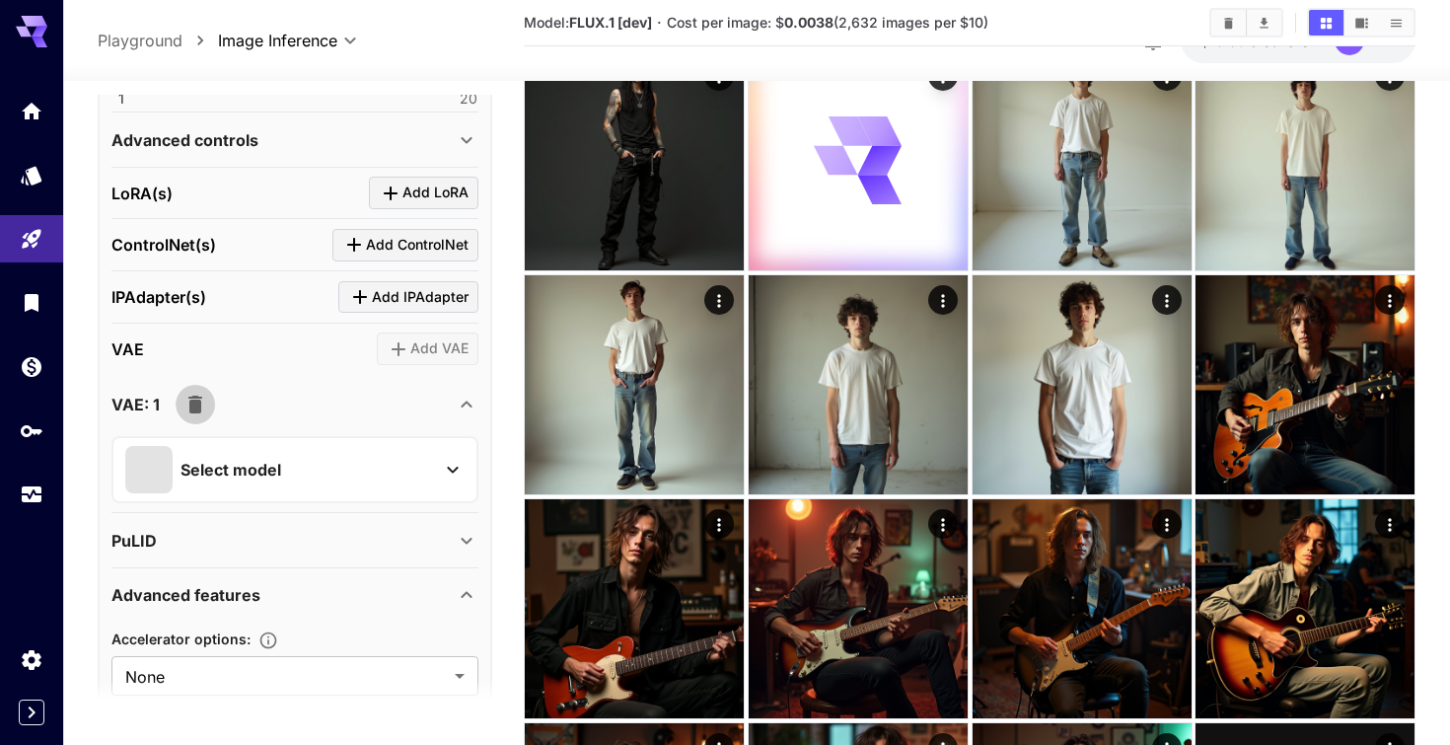
click at [193, 417] on button "button" at bounding box center [195, 404] width 39 height 39
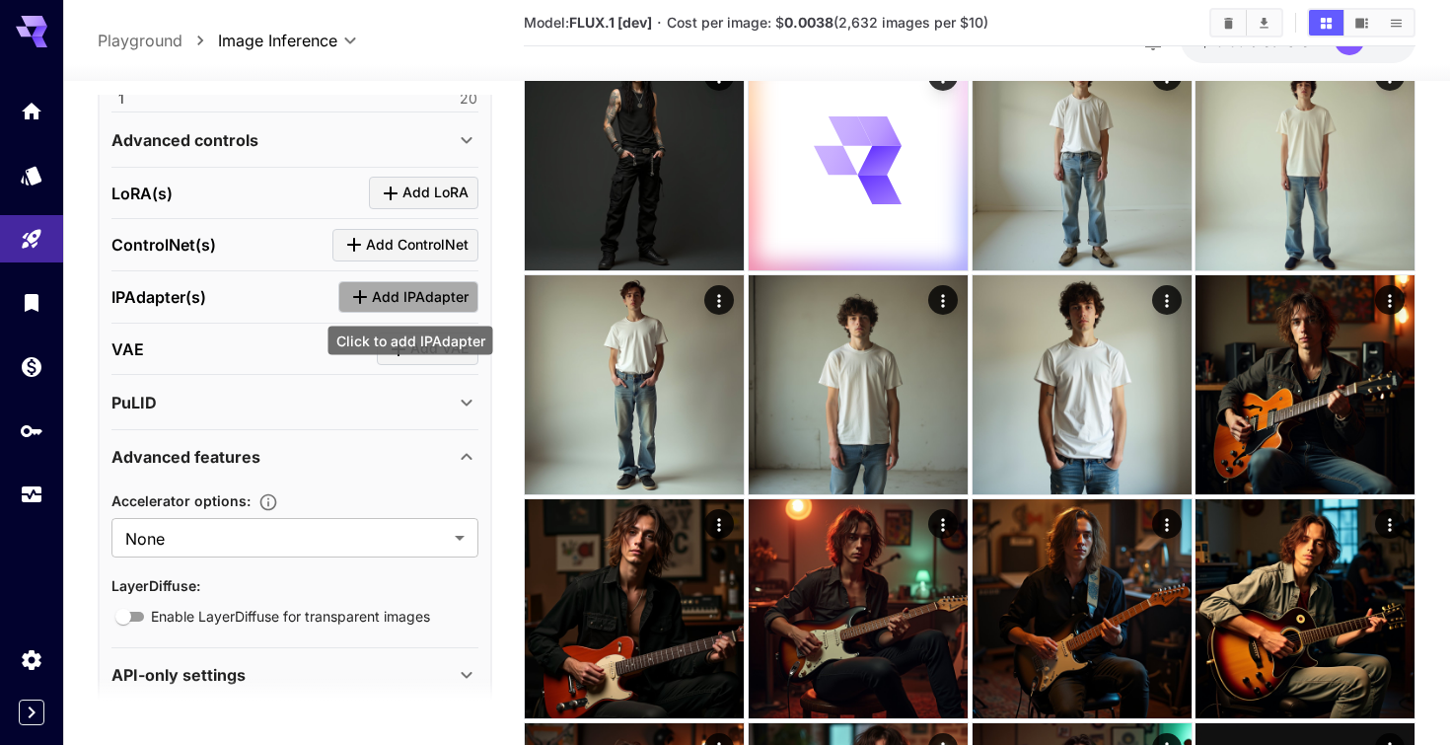
click at [415, 296] on span "Add IPAdapter" at bounding box center [420, 297] width 97 height 25
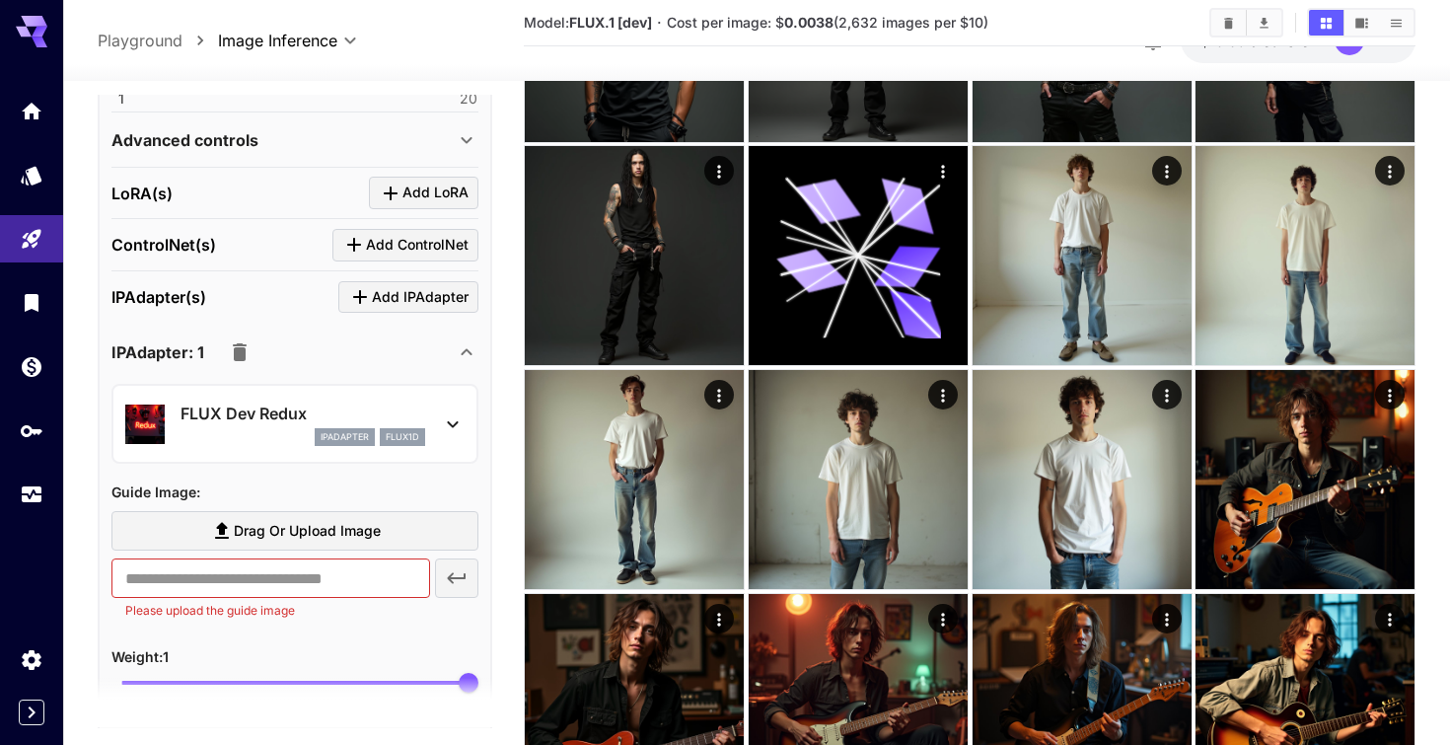
click at [241, 421] on p "FLUX Dev Redux" at bounding box center [303, 413] width 245 height 24
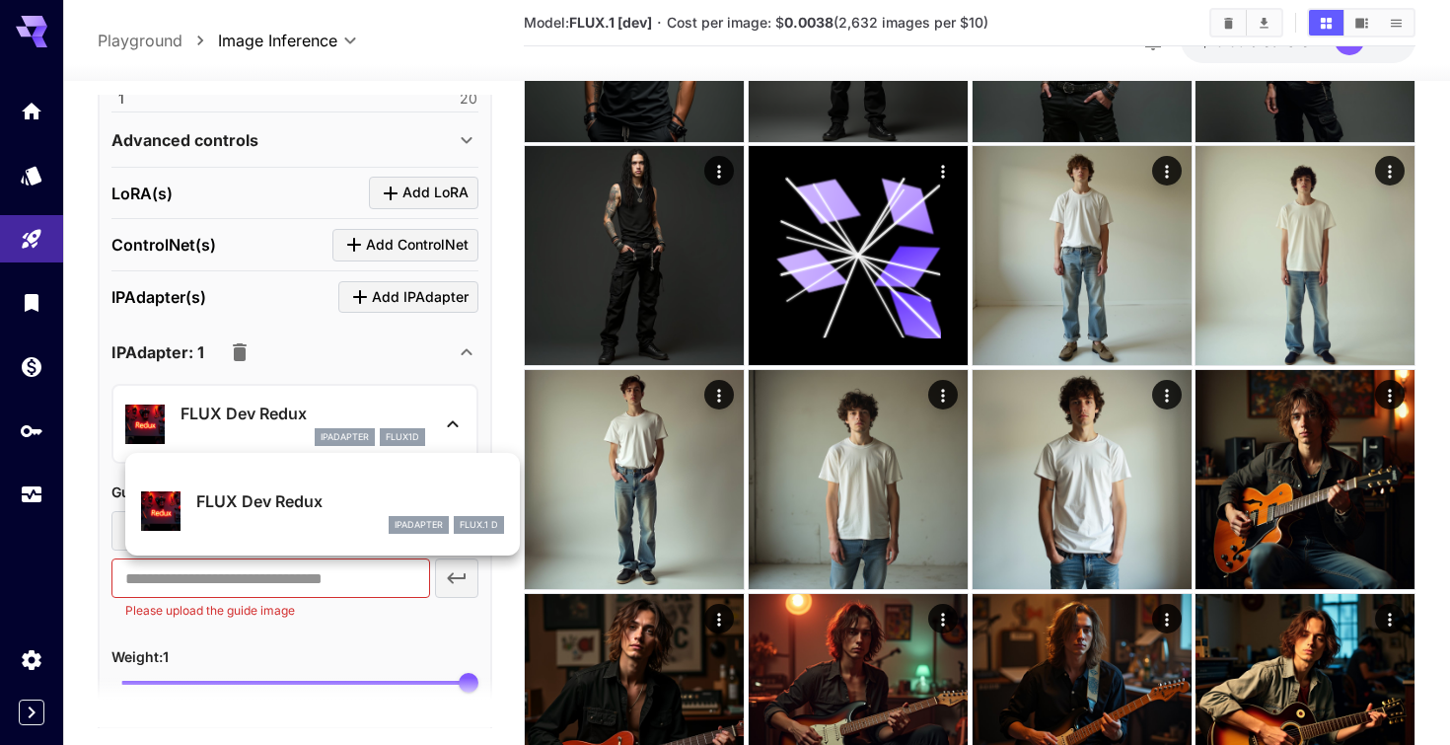
click at [241, 421] on div at bounding box center [725, 372] width 1450 height 745
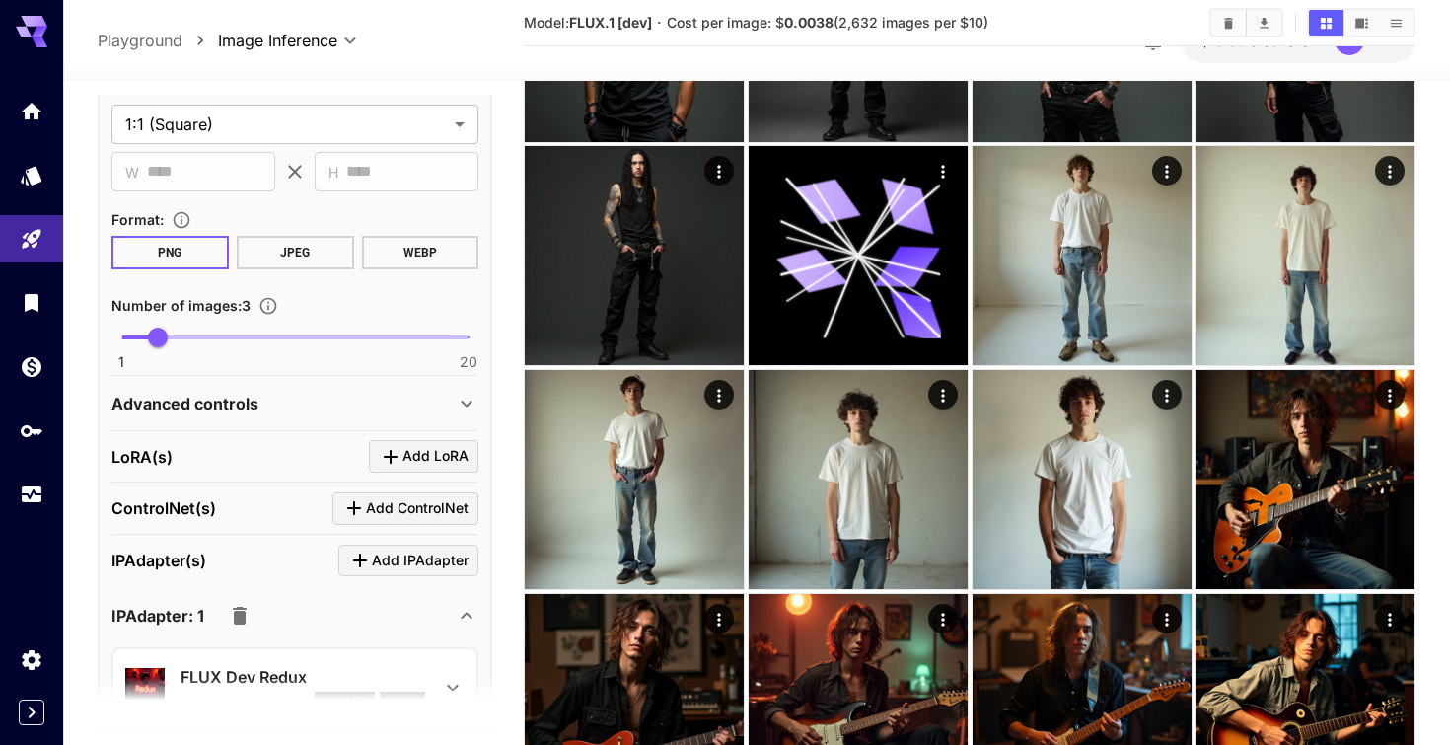
scroll to position [1055, 0]
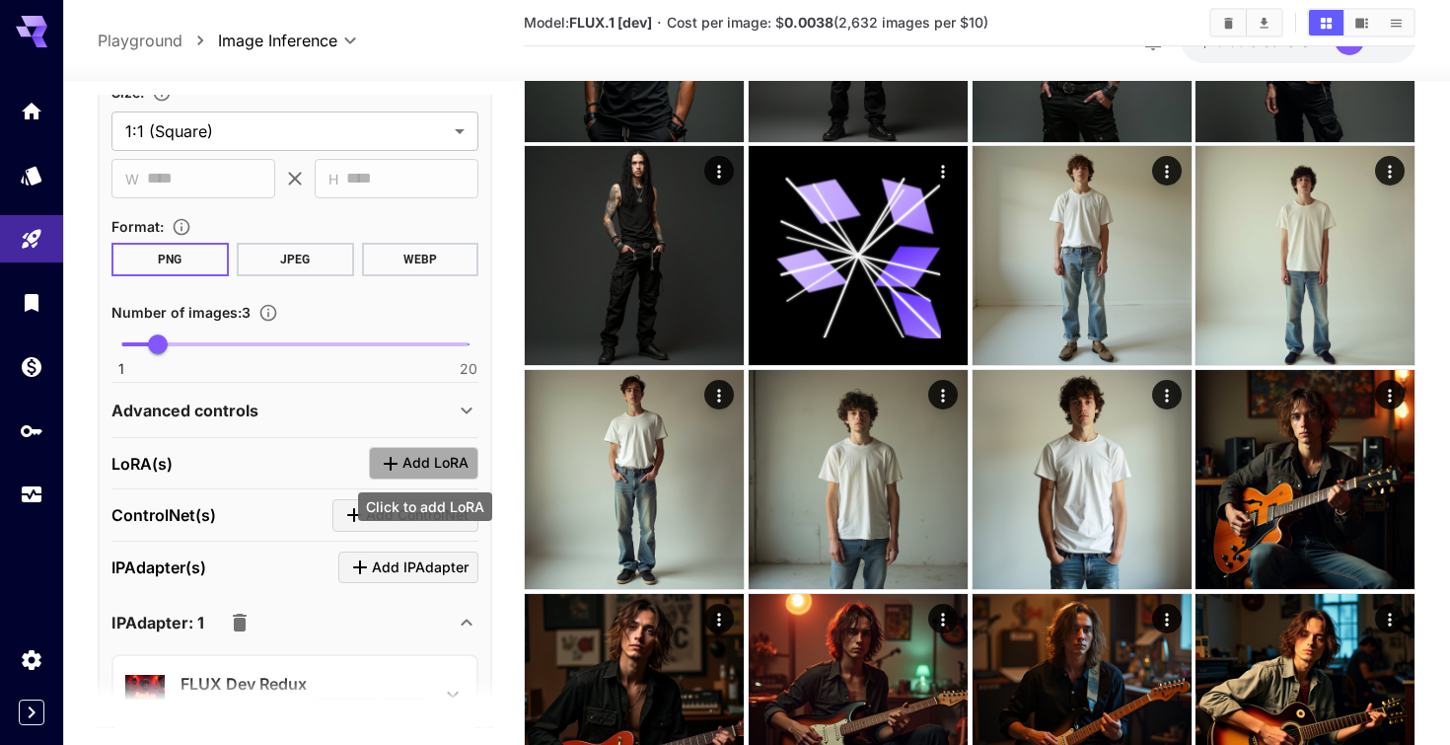
click at [403, 465] on span "Add LoRA" at bounding box center [435, 463] width 66 height 25
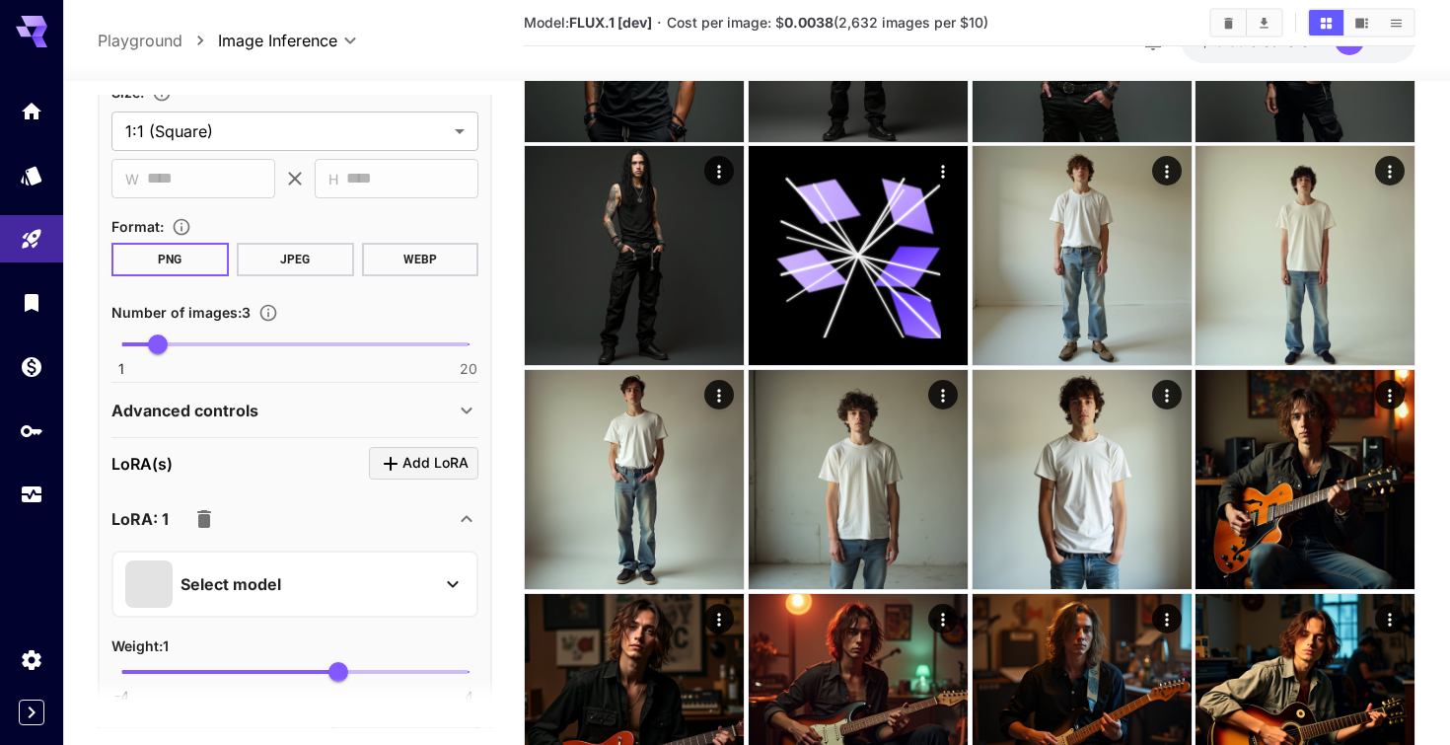
click at [292, 576] on div "Select model" at bounding box center [279, 583] width 308 height 47
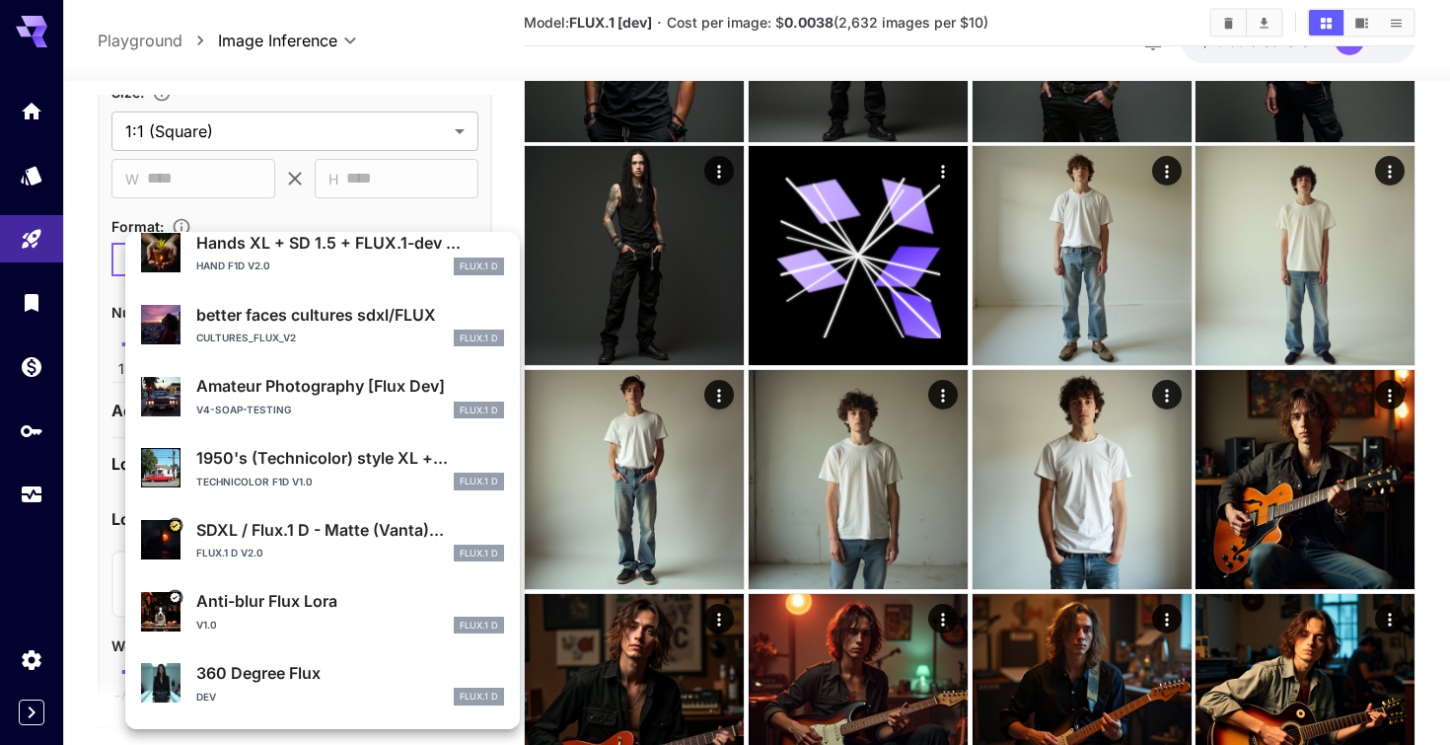
scroll to position [302, 0]
click at [330, 324] on p "better faces cultures sdxl/FLUX" at bounding box center [350, 315] width 308 height 24
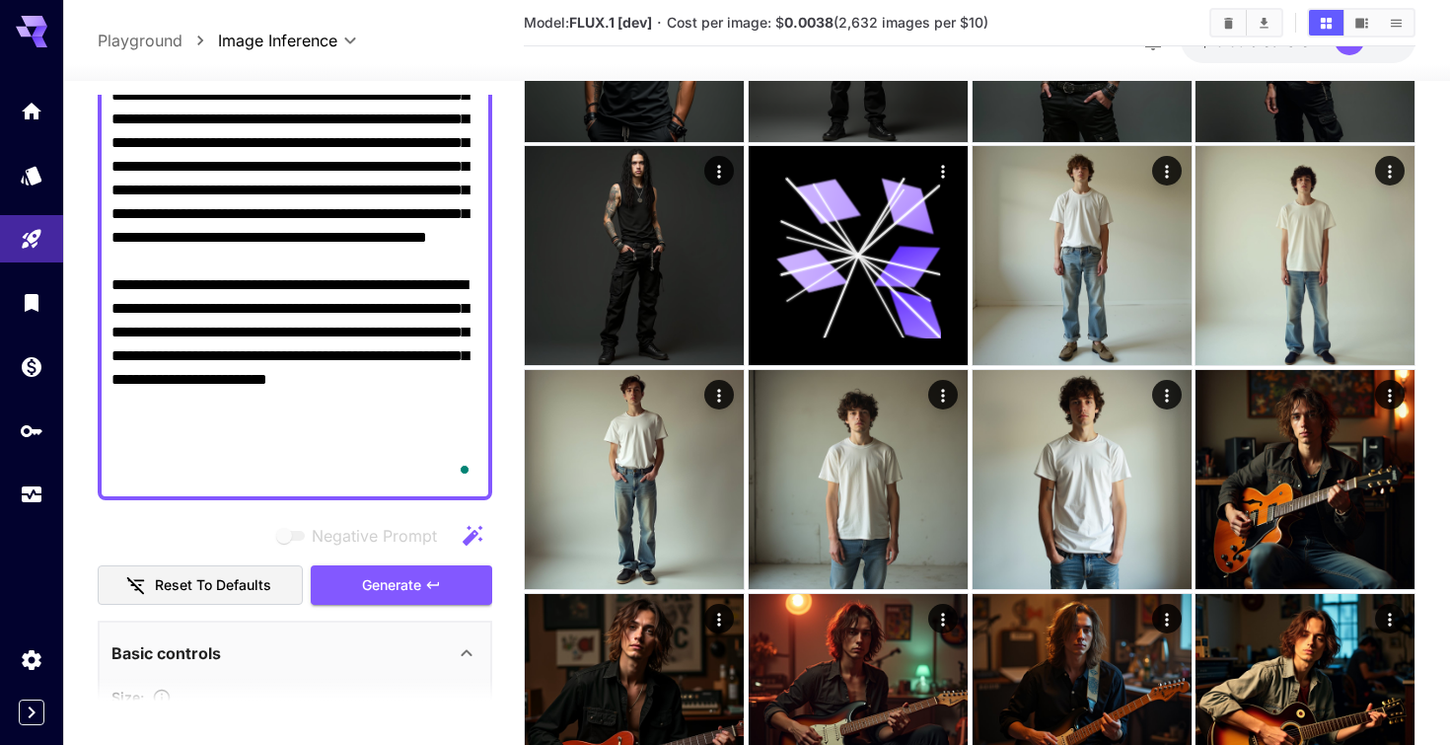
scroll to position [463, 0]
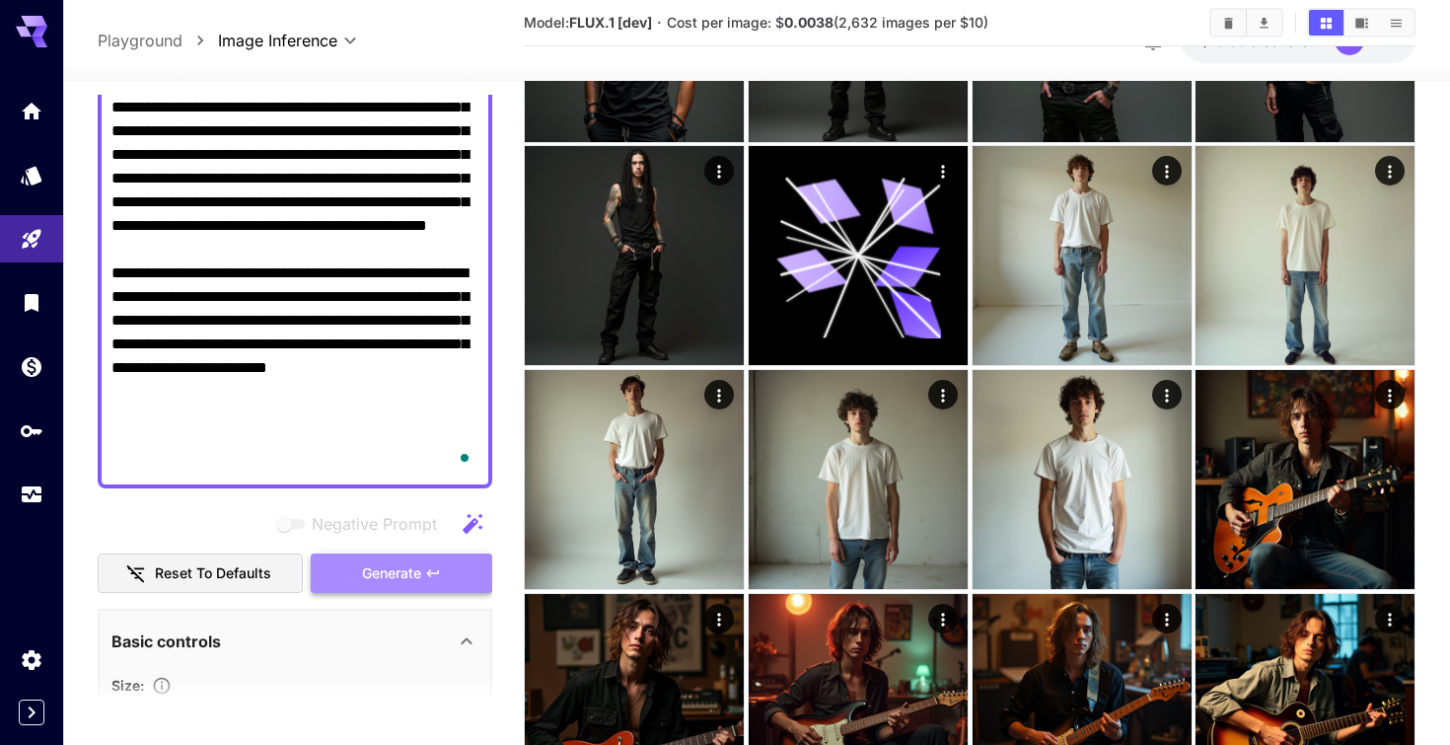
click at [373, 566] on span "Generate" at bounding box center [391, 573] width 59 height 25
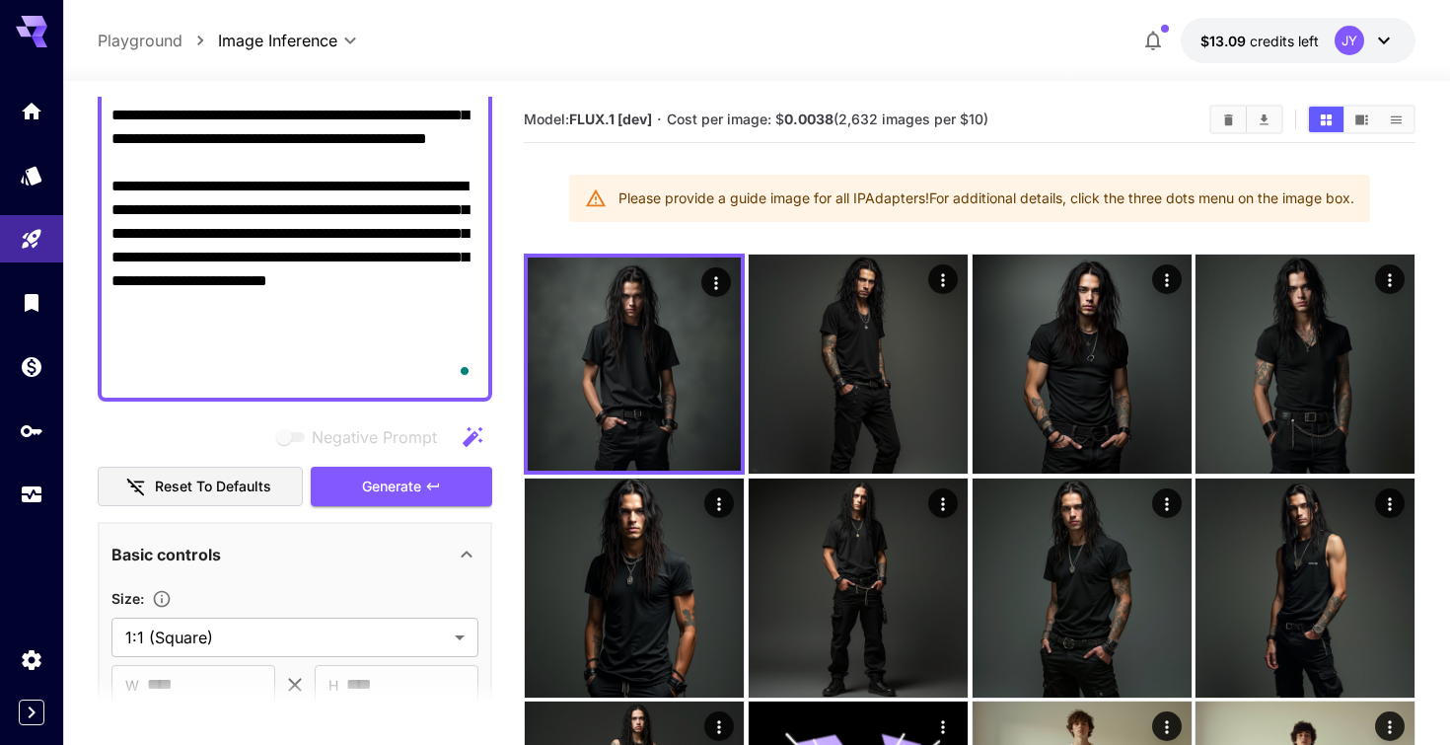
scroll to position [0, 0]
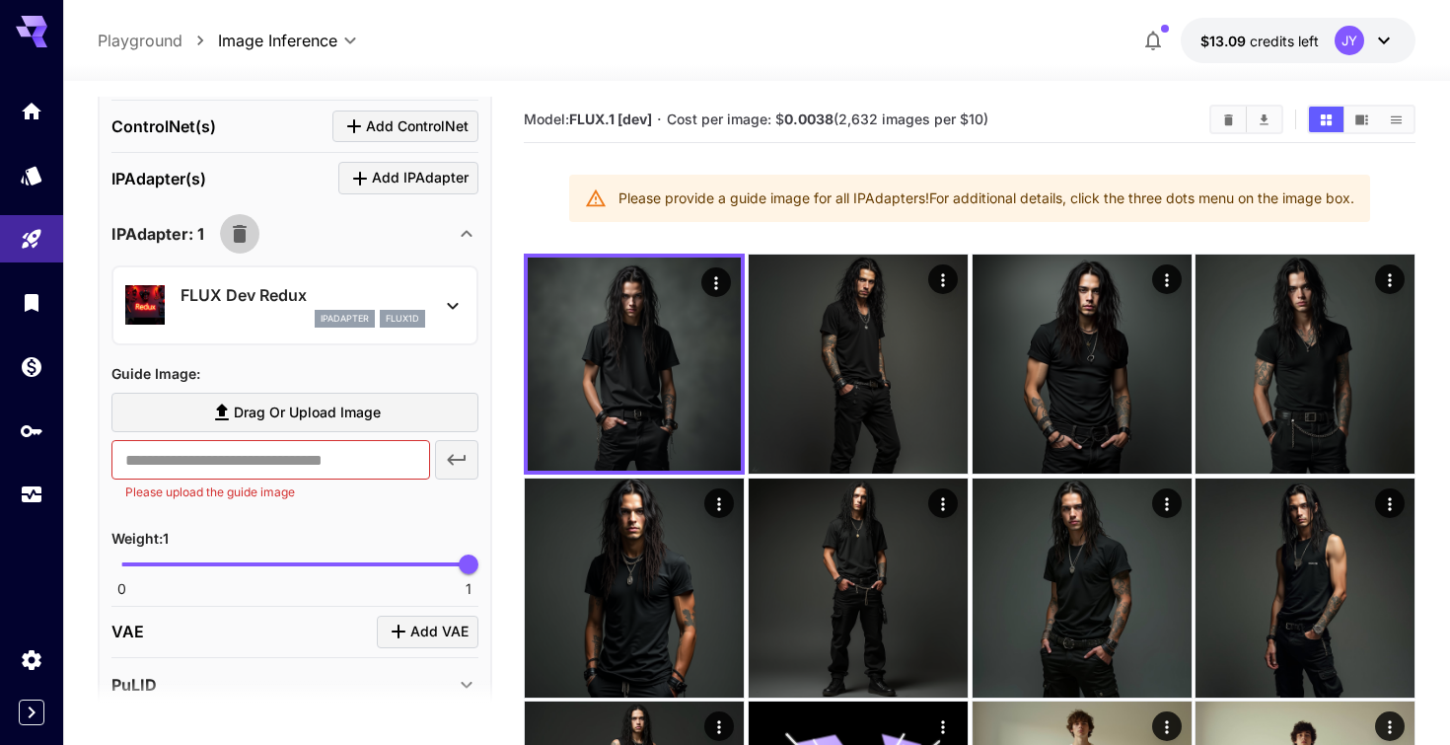
click at [240, 234] on icon "button" at bounding box center [240, 234] width 14 height 18
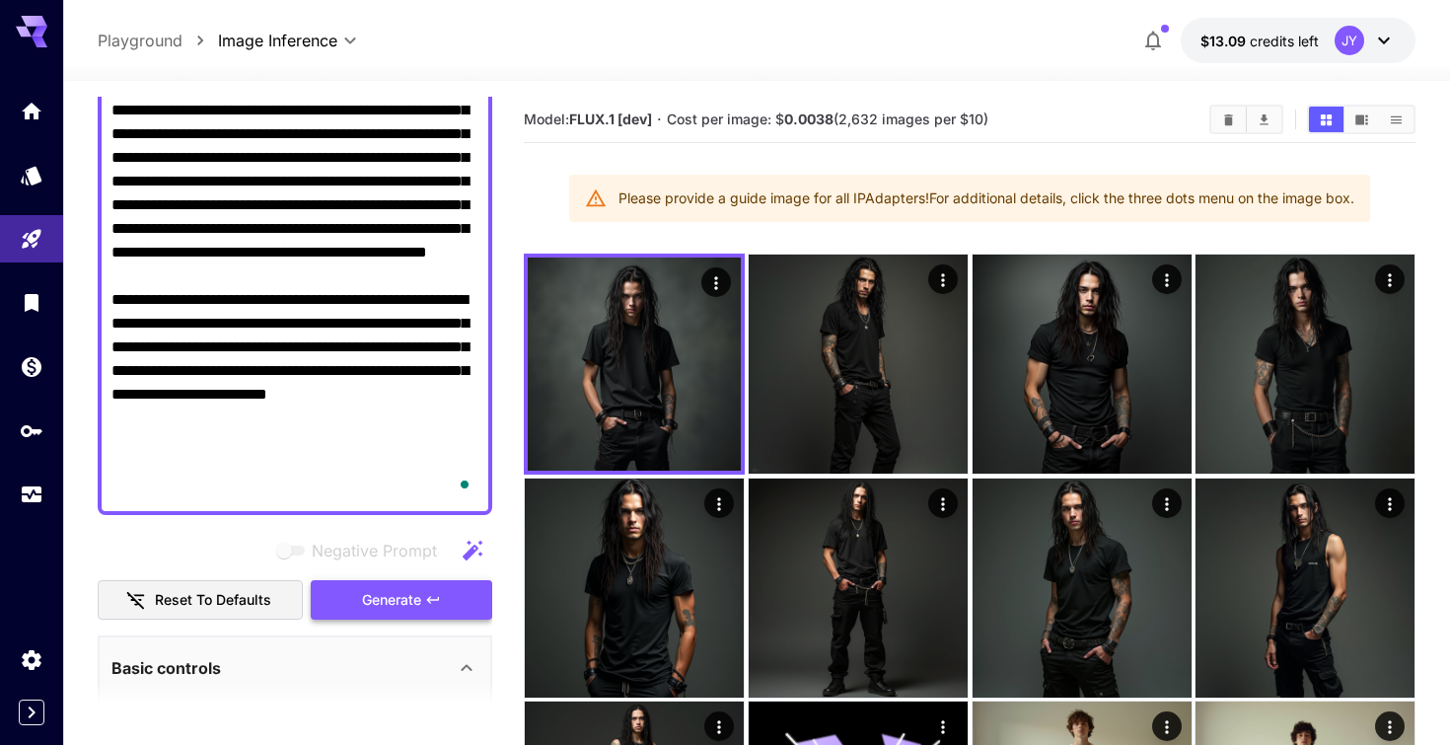
click at [380, 600] on span "Generate" at bounding box center [391, 600] width 59 height 25
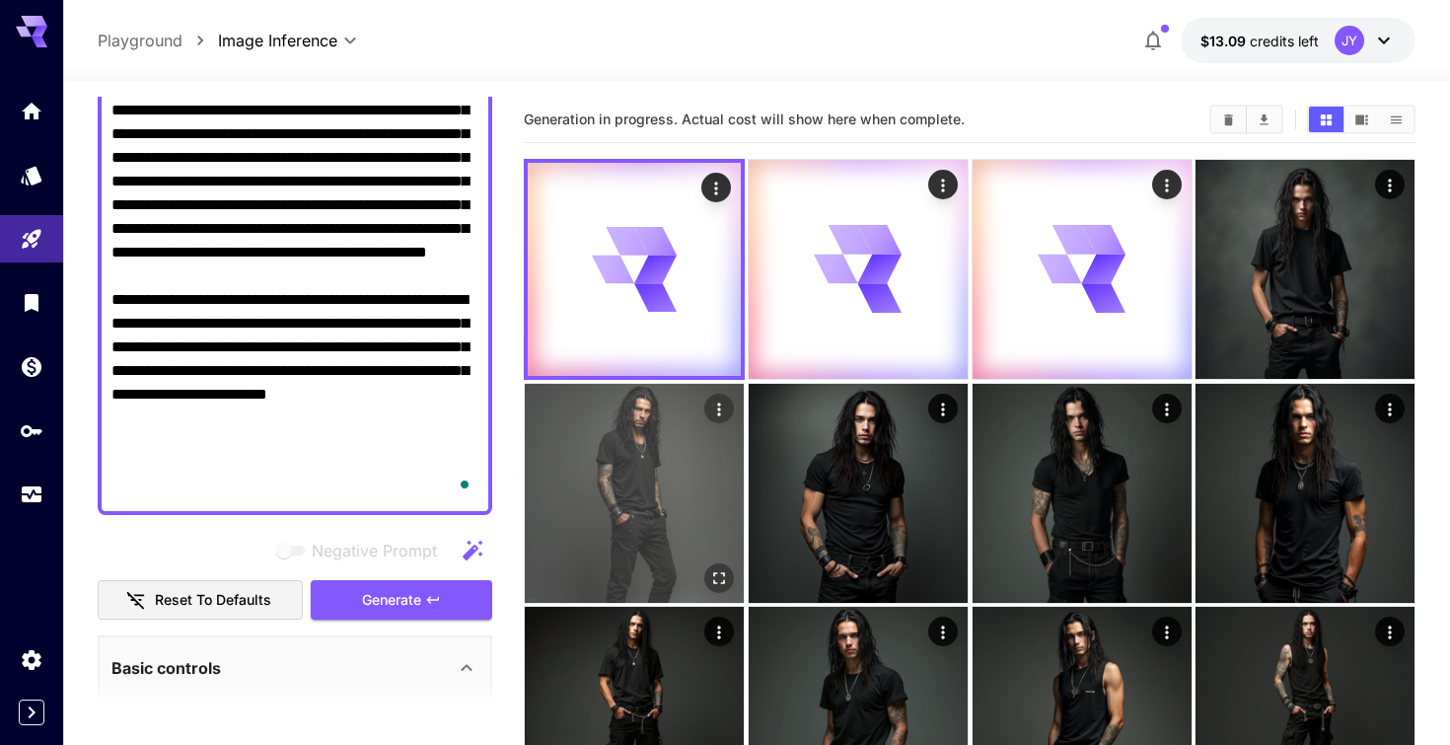
click at [627, 496] on img at bounding box center [634, 493] width 219 height 219
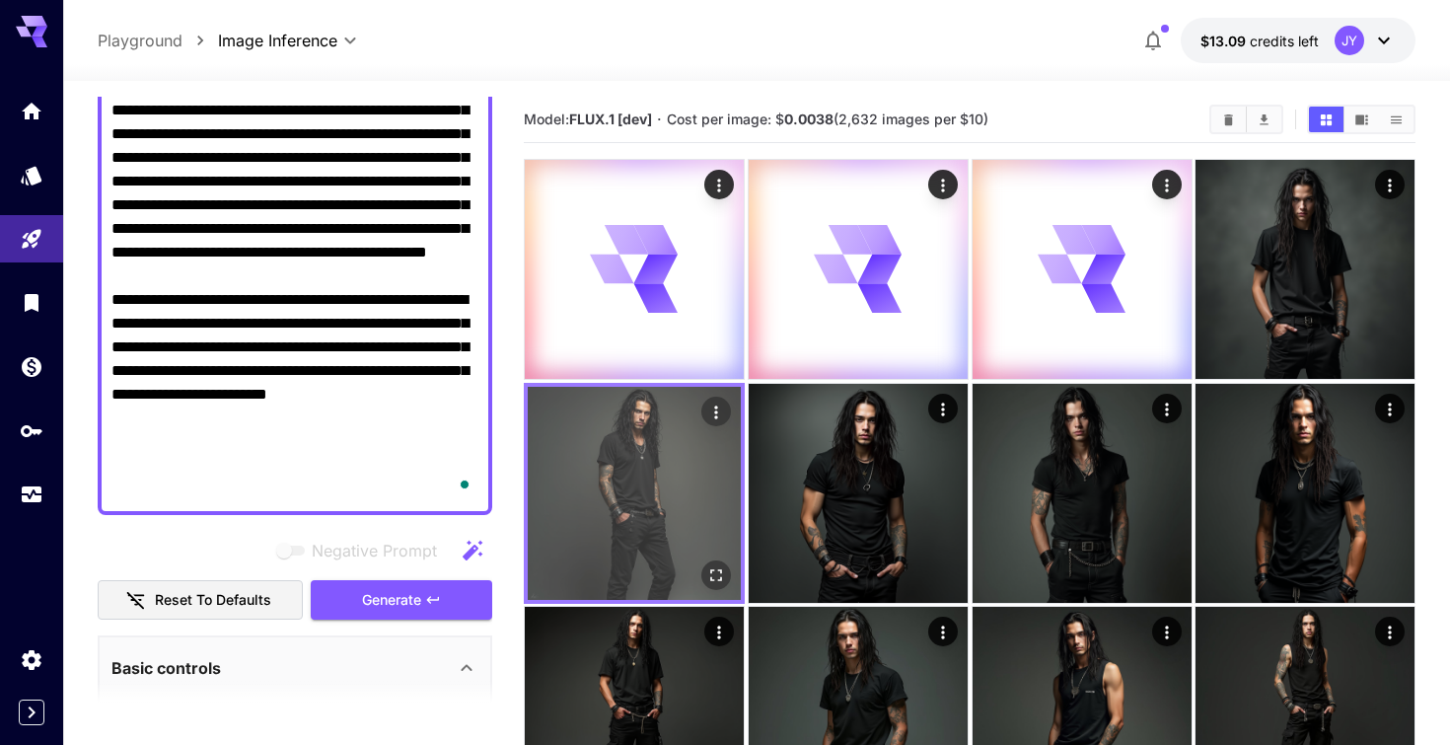
click at [720, 572] on icon "Open in fullscreen" at bounding box center [716, 574] width 12 height 12
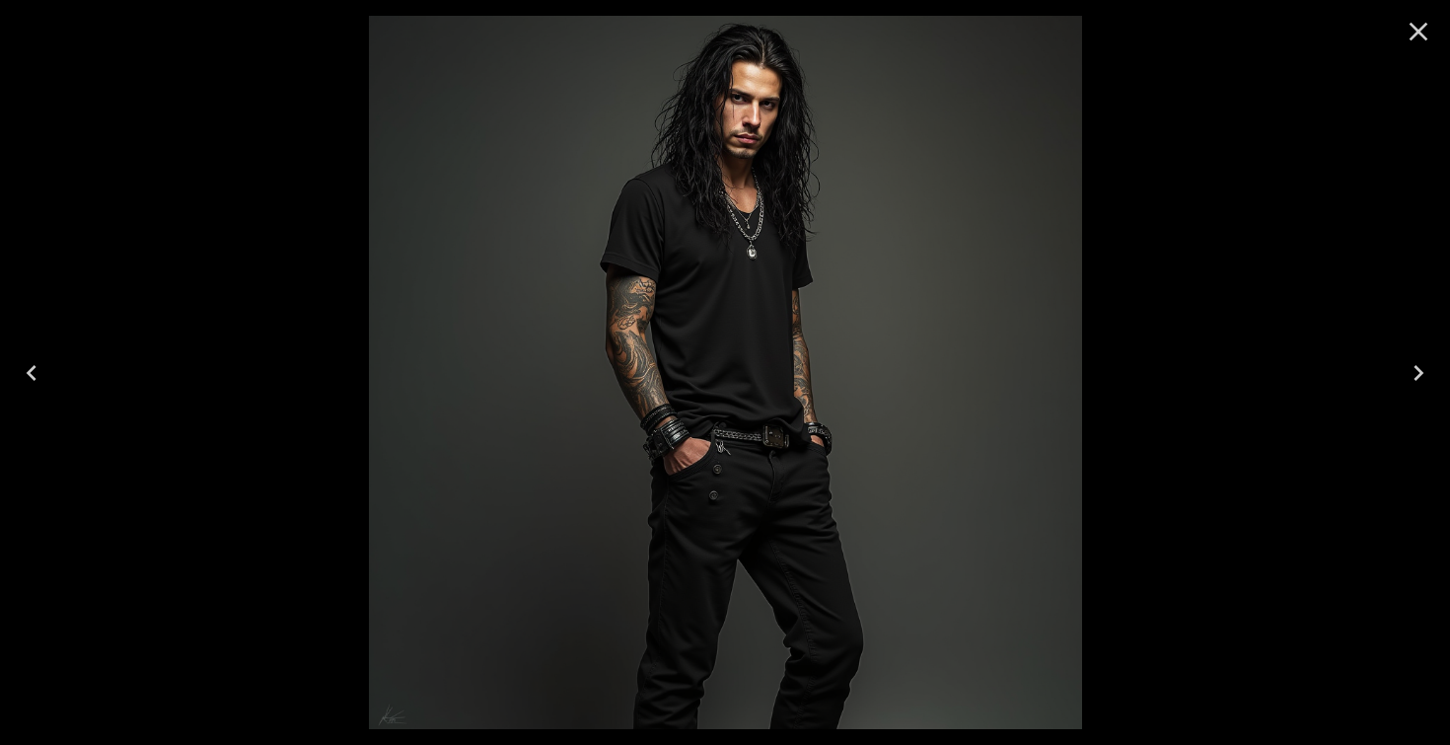
click at [1419, 40] on icon "Close" at bounding box center [1419, 32] width 32 height 32
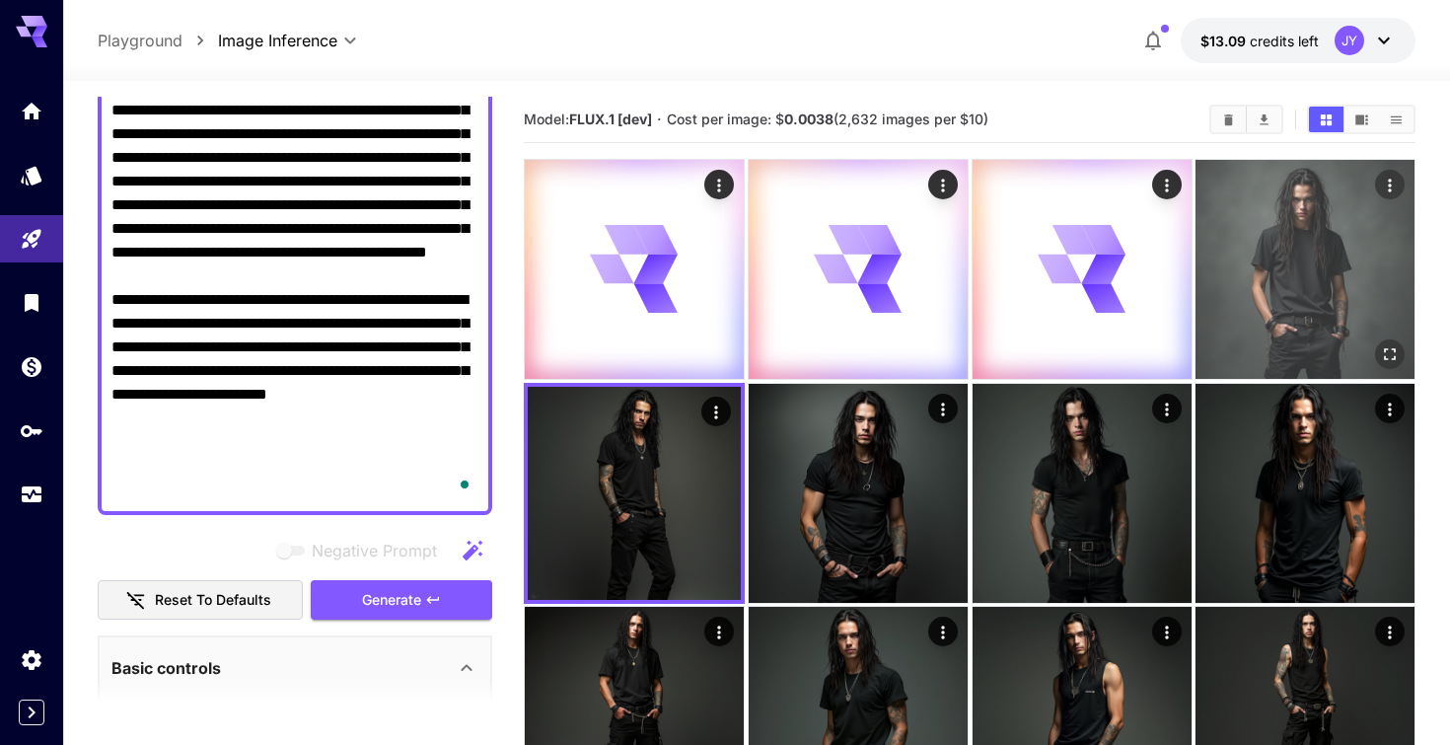
click at [1255, 279] on img at bounding box center [1304, 269] width 219 height 219
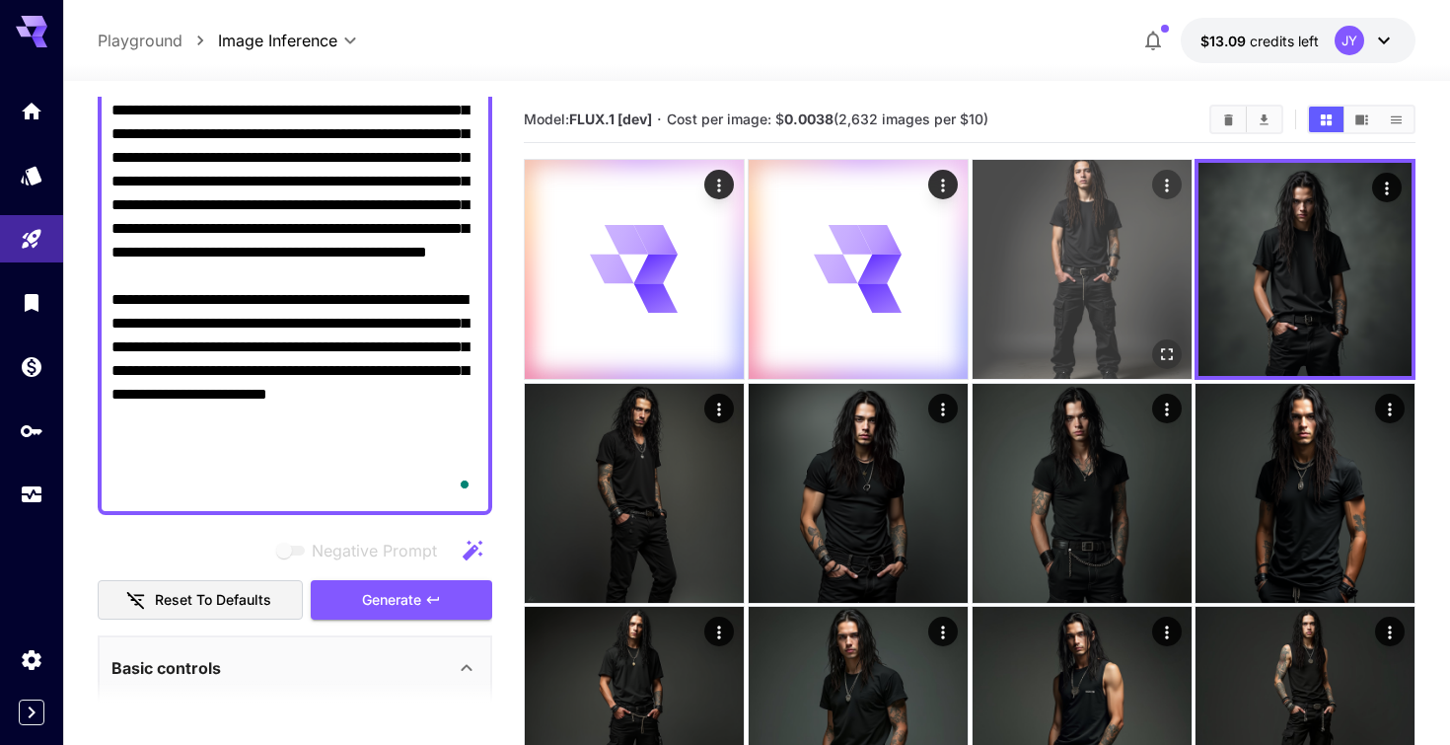
click at [1113, 296] on img at bounding box center [1082, 269] width 219 height 219
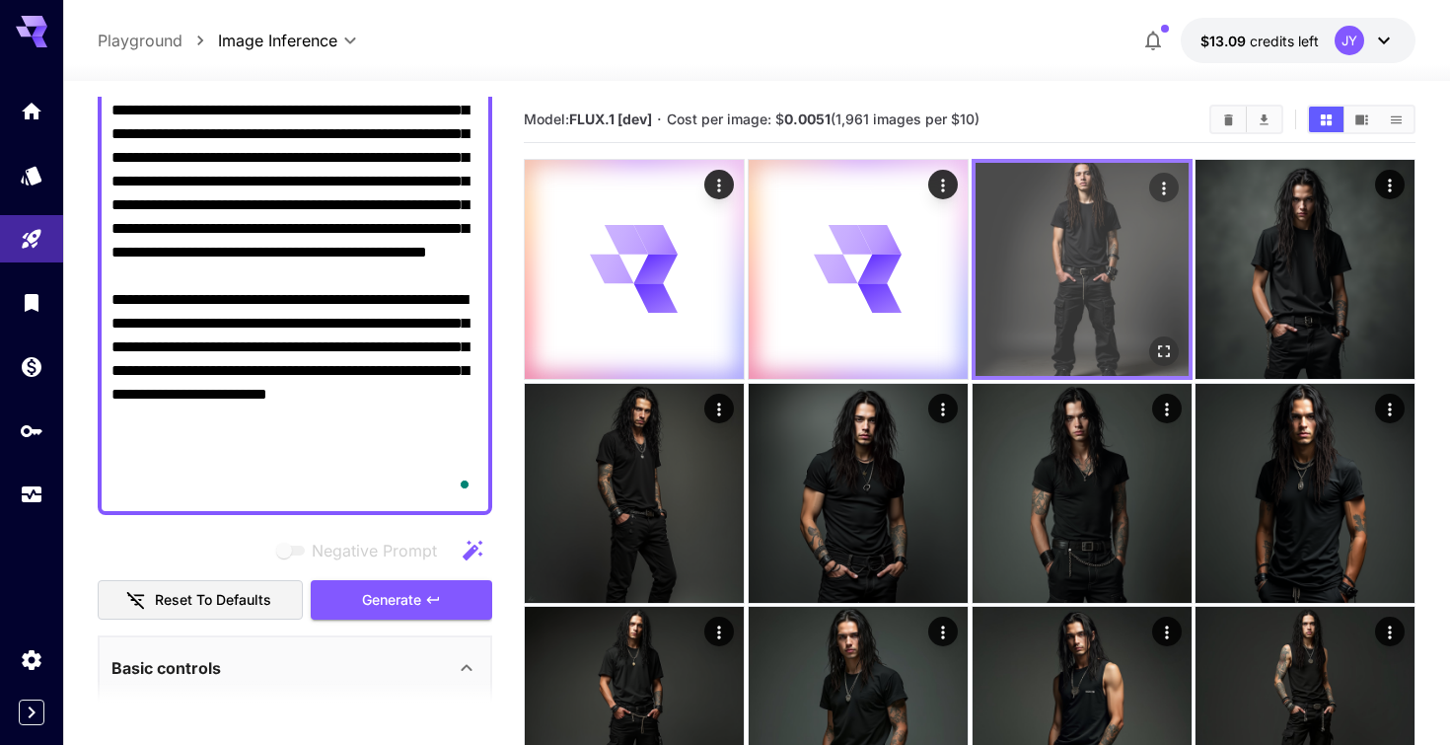
click at [1155, 351] on icon "Open in fullscreen" at bounding box center [1163, 351] width 20 height 20
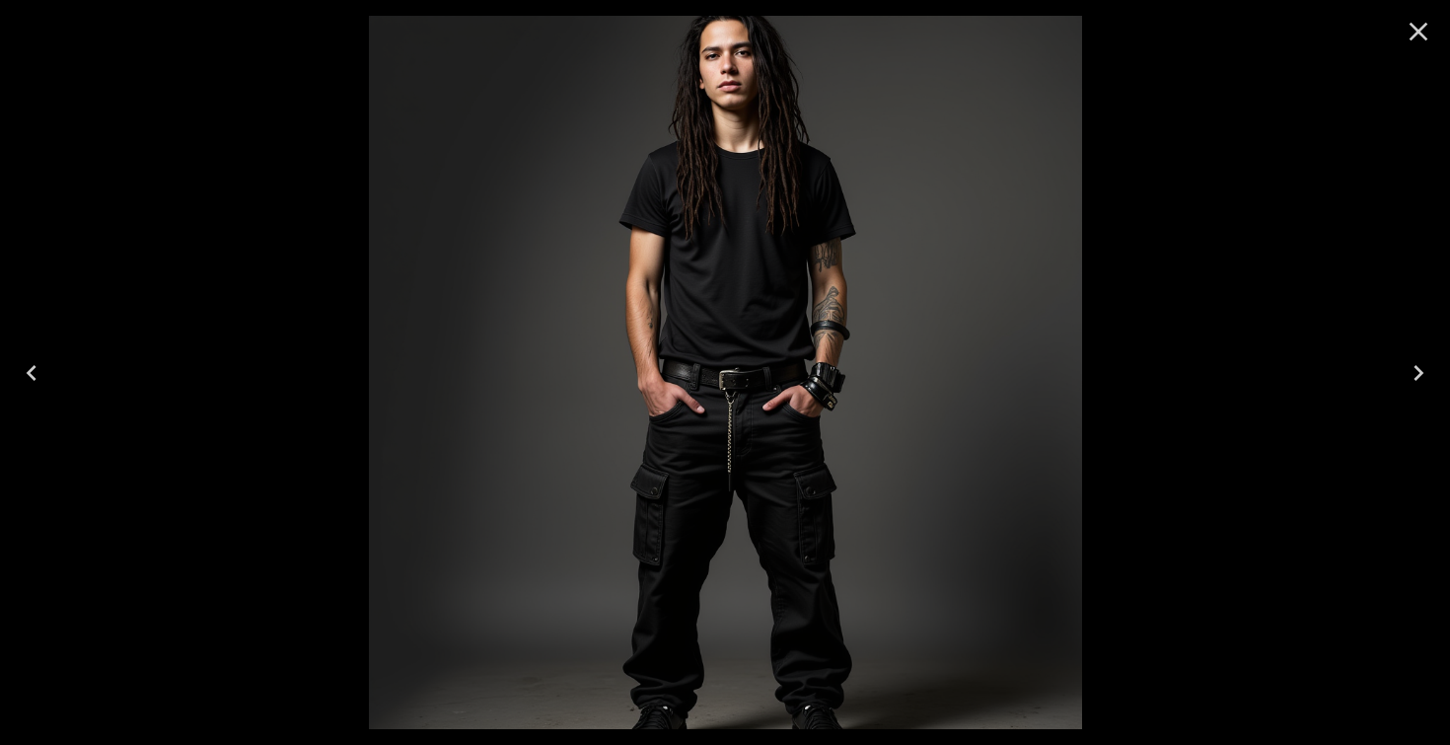
click at [1413, 39] on icon "Close" at bounding box center [1419, 32] width 32 height 32
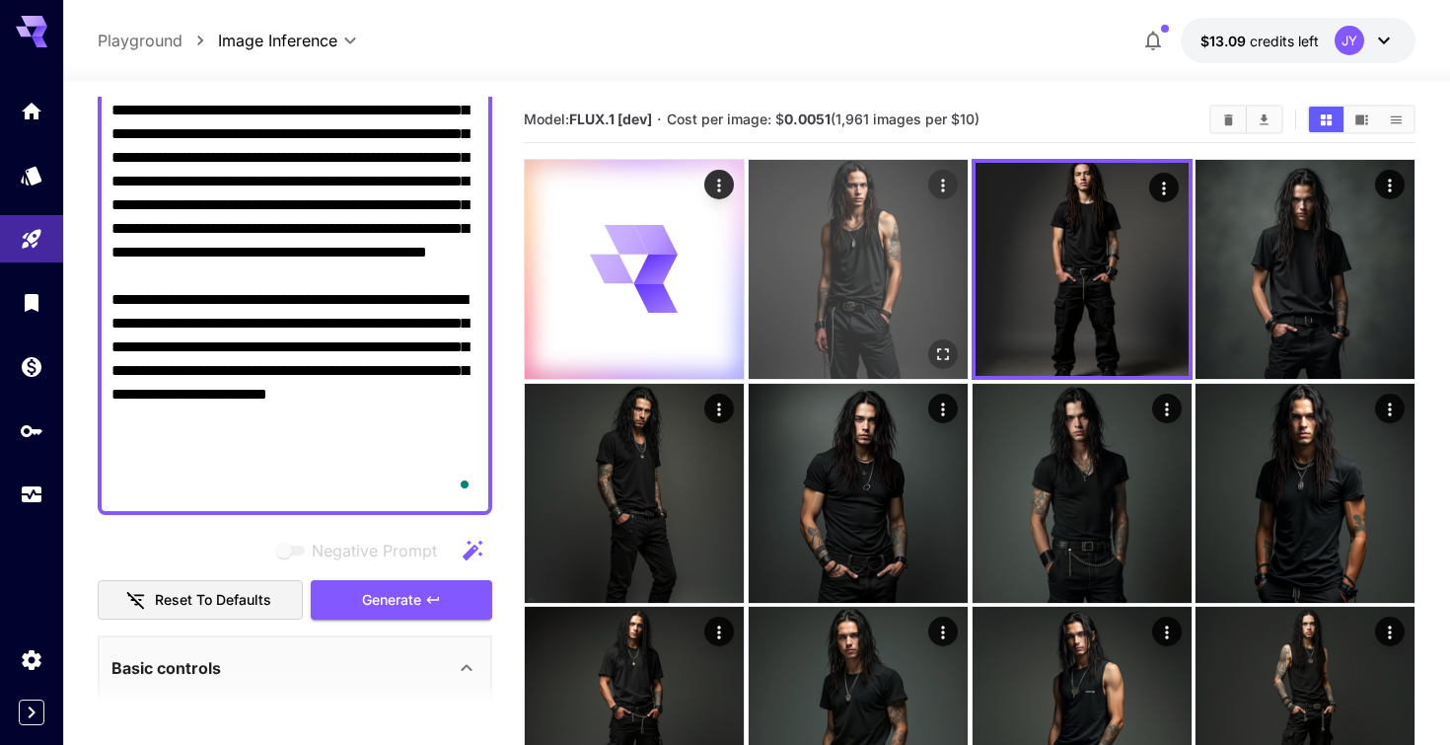
click at [925, 311] on img at bounding box center [858, 269] width 219 height 219
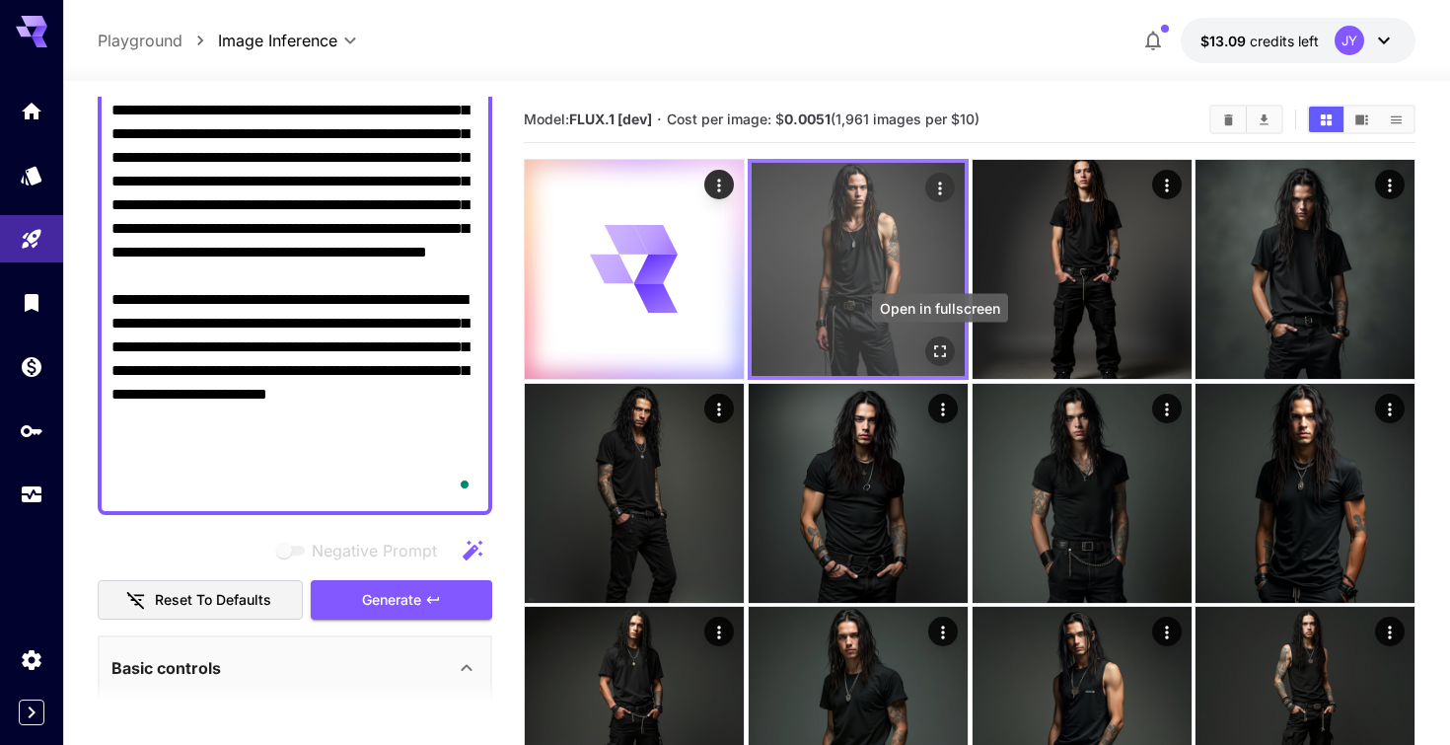
click at [940, 351] on icon "Open in fullscreen" at bounding box center [939, 351] width 20 height 20
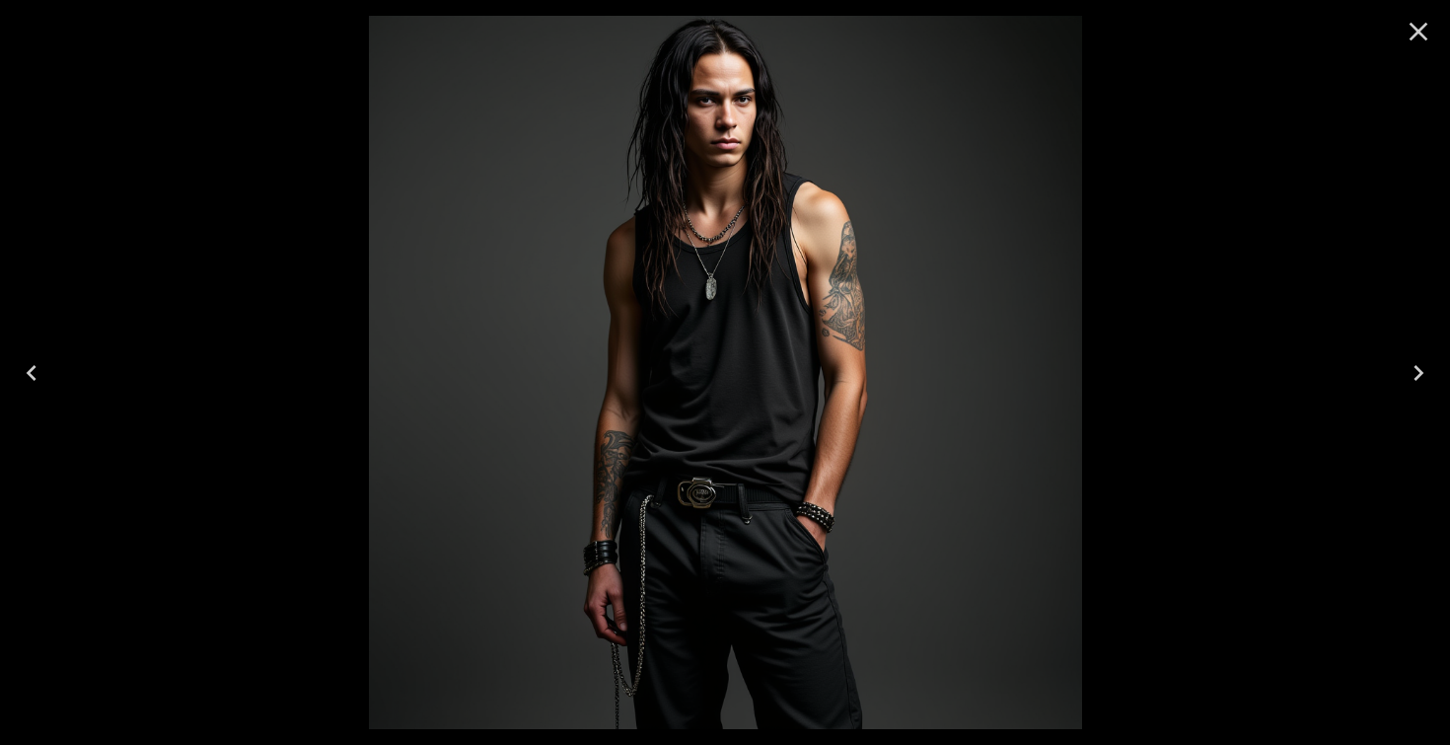
click at [1421, 37] on icon "Close" at bounding box center [1419, 32] width 32 height 32
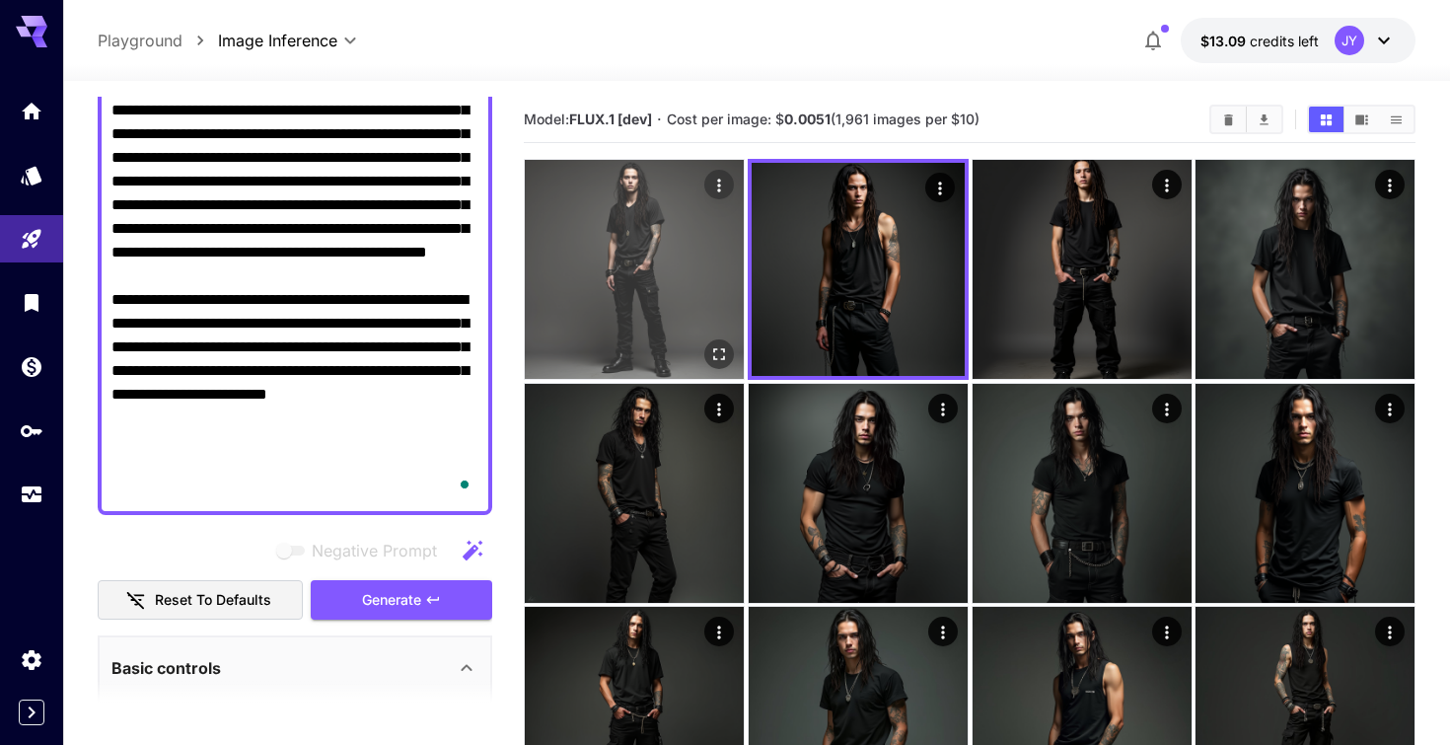
click at [650, 313] on img at bounding box center [634, 269] width 219 height 219
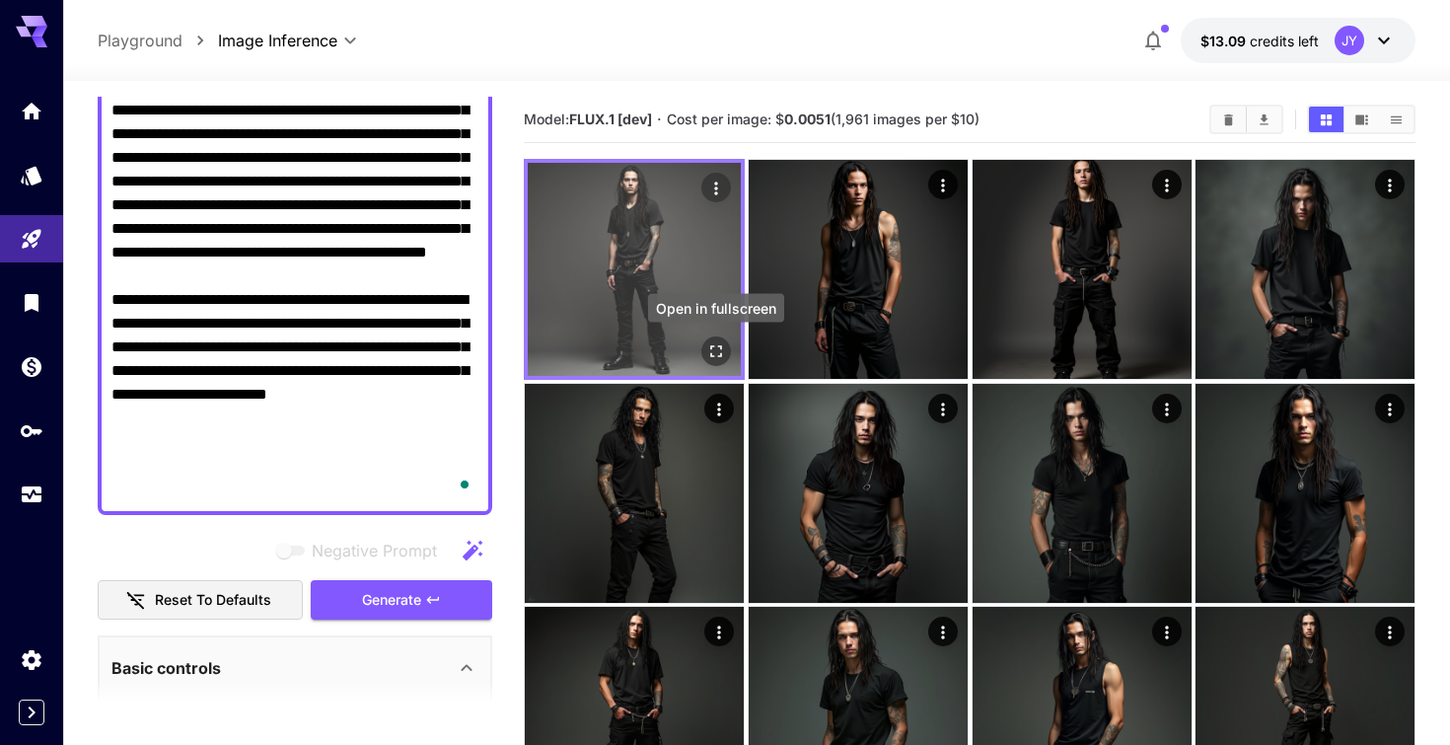
click at [722, 360] on icon "Open in fullscreen" at bounding box center [716, 351] width 20 height 20
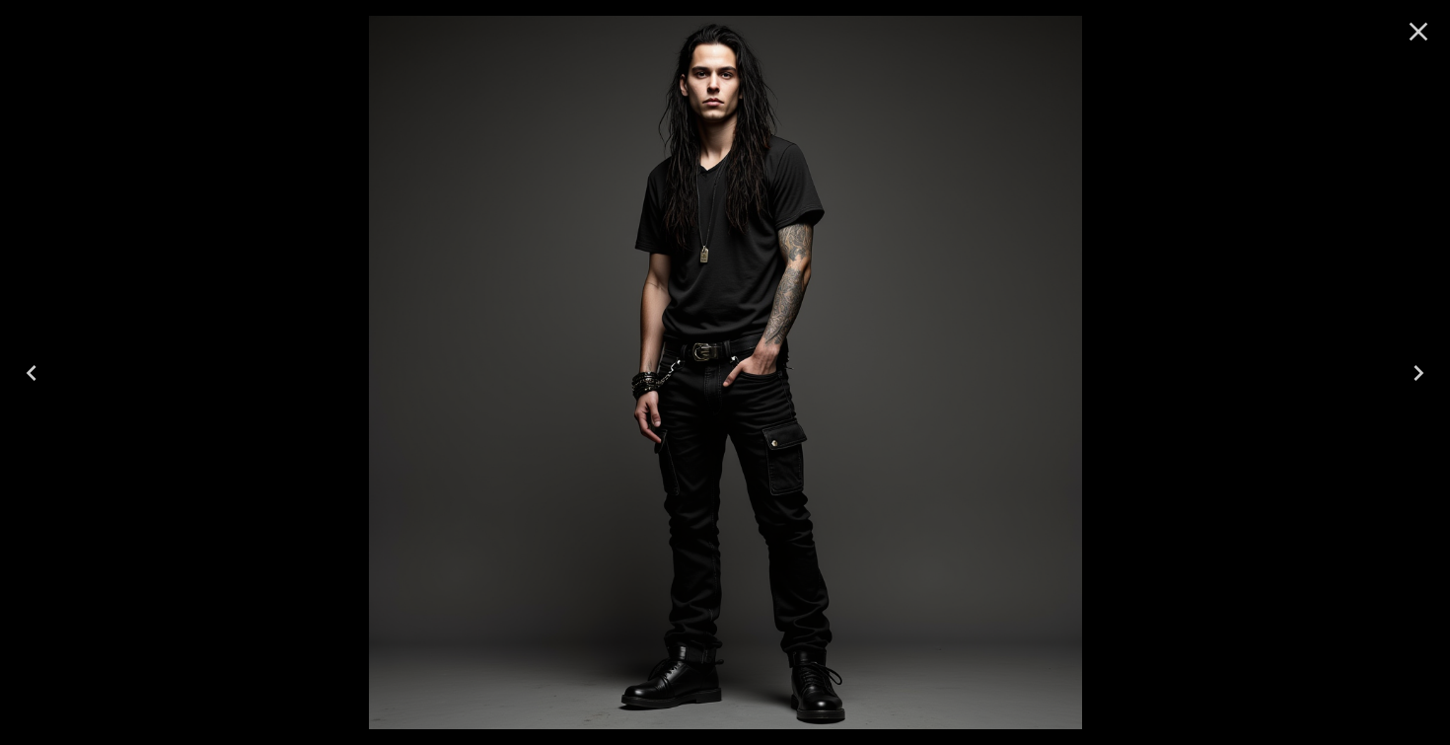
scroll to position [438, 0]
click at [1419, 36] on icon "Close" at bounding box center [1419, 32] width 32 height 32
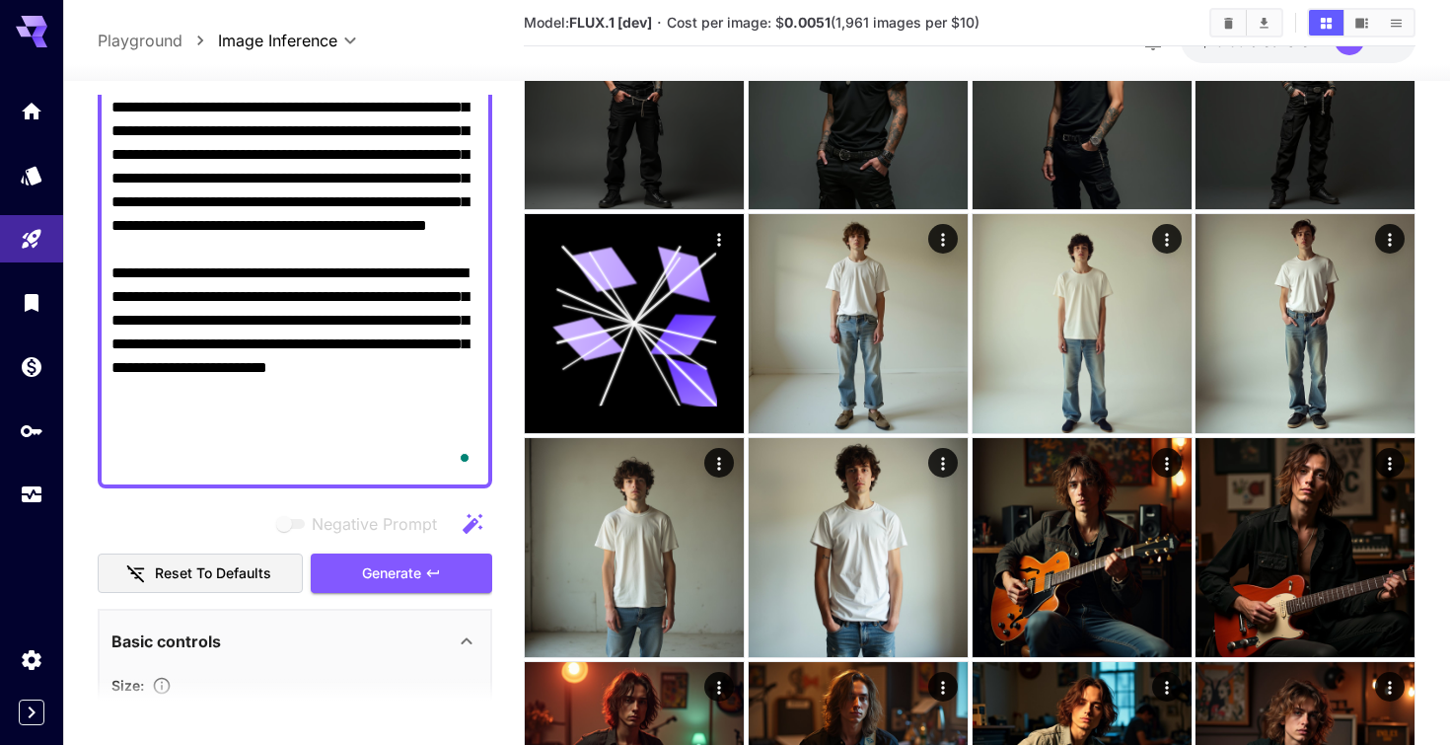
scroll to position [601, 0]
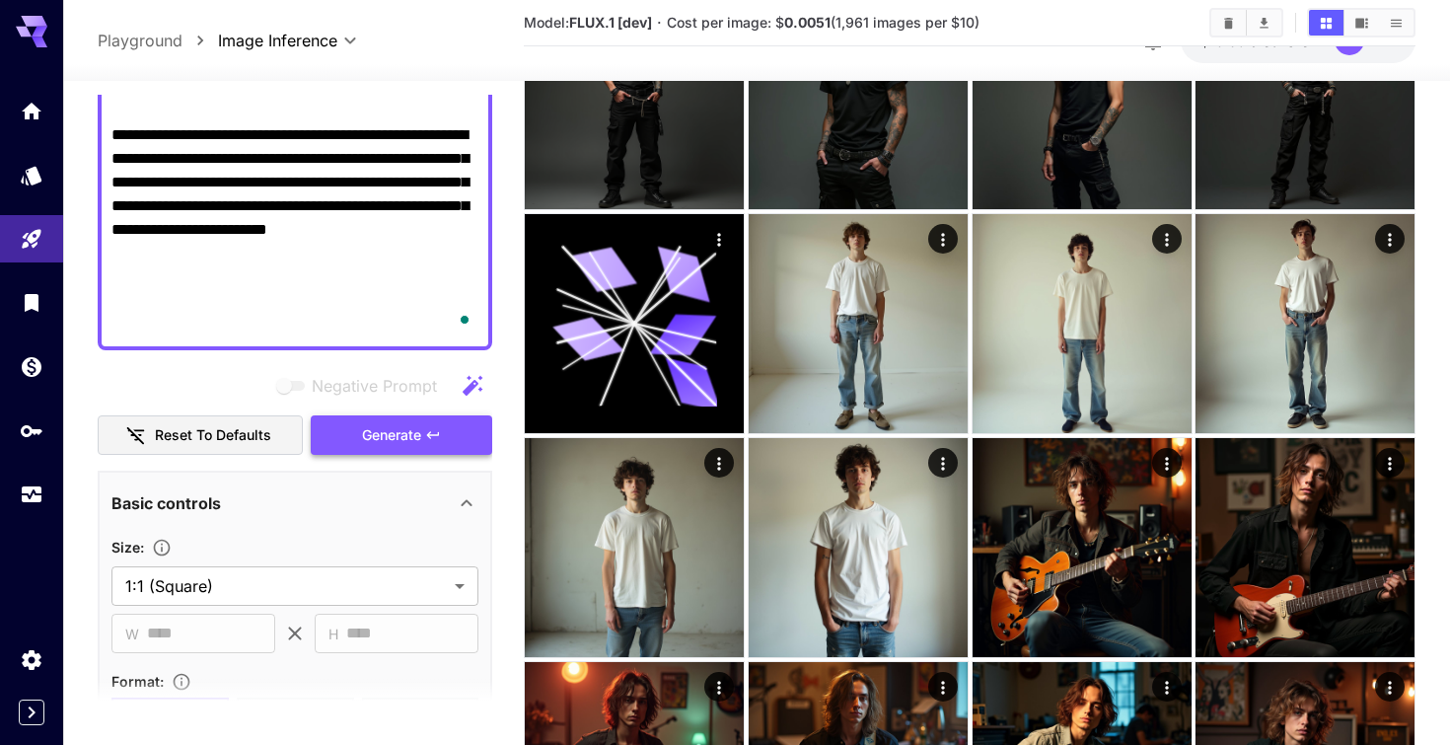
click at [369, 431] on span "Generate" at bounding box center [391, 435] width 59 height 25
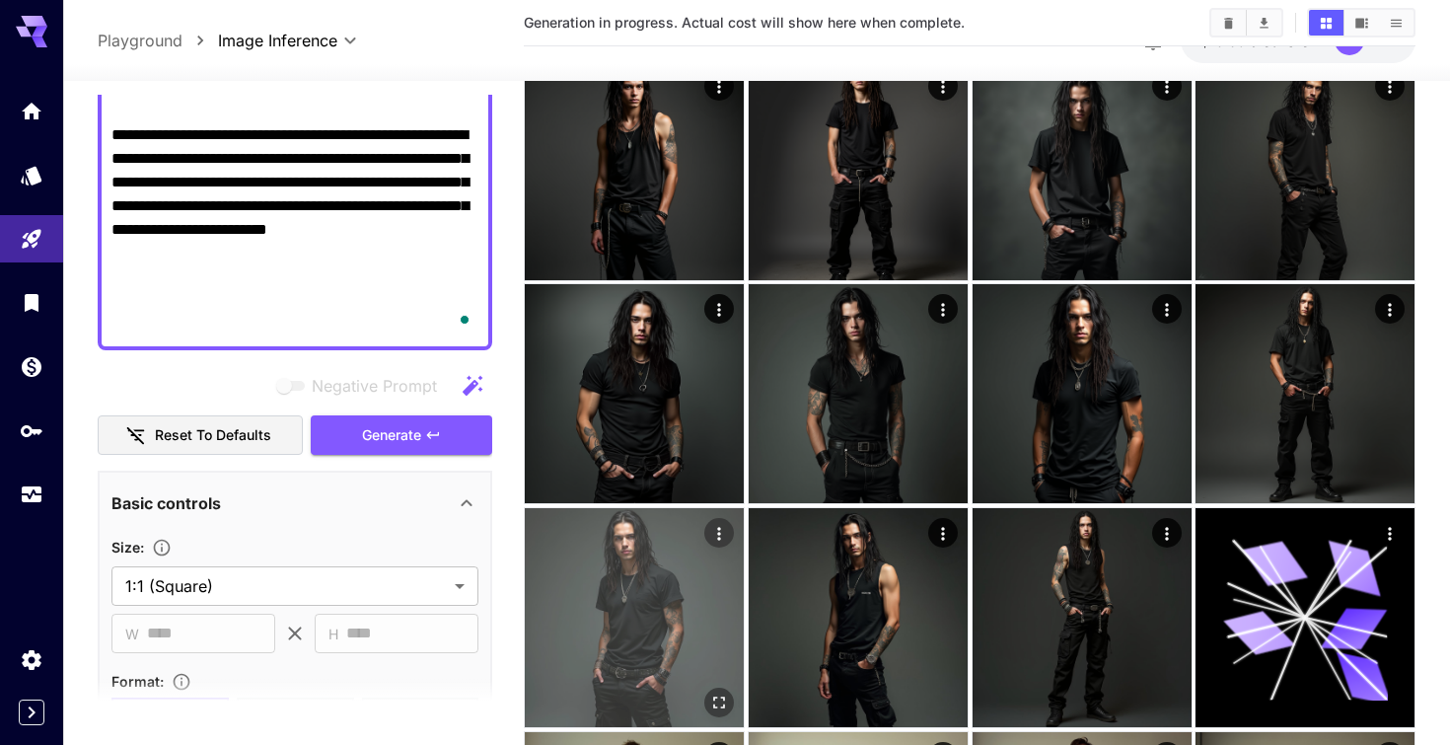
scroll to position [0, 0]
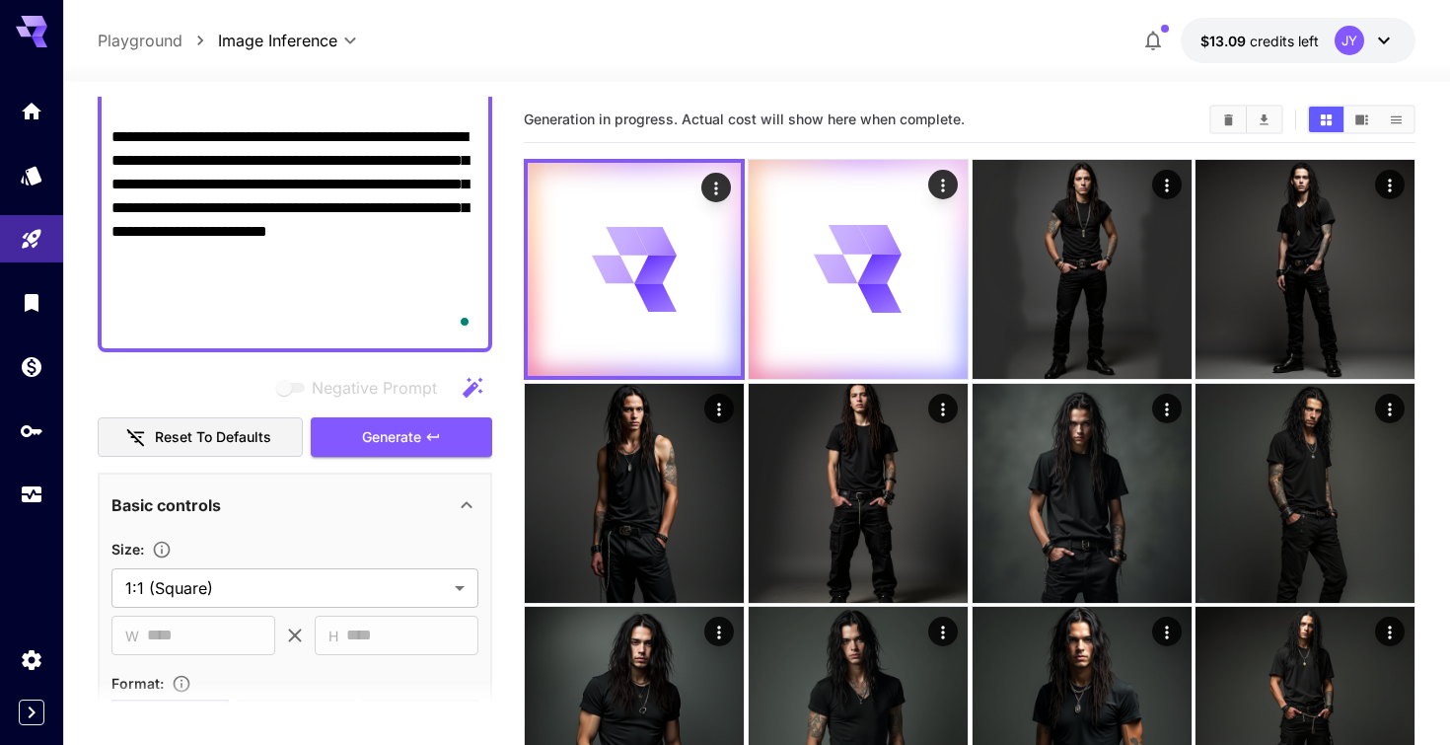
click at [1072, 128] on div "Generation in progress. Actual cost will show here when complete." at bounding box center [970, 120] width 892 height 30
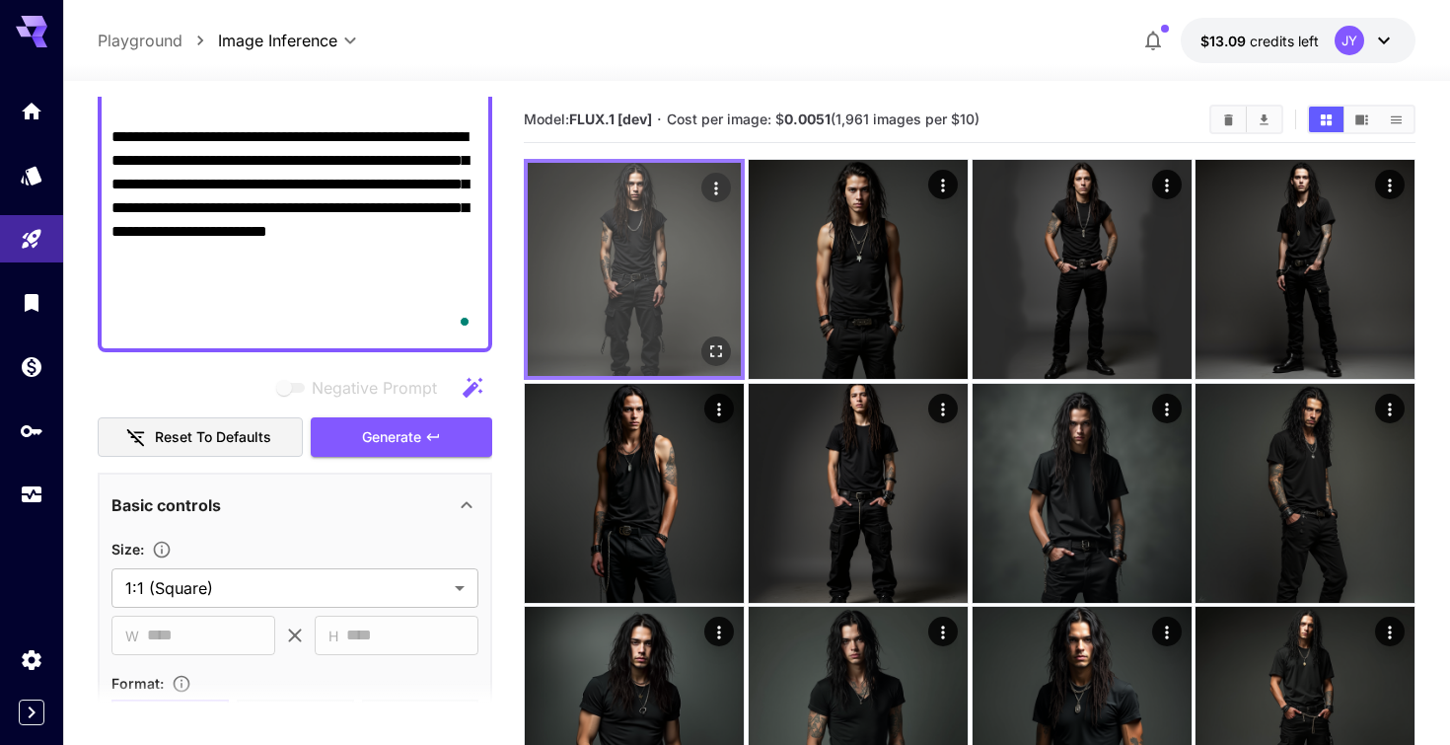
click at [645, 271] on img at bounding box center [634, 269] width 213 height 213
click at [724, 354] on icon "Open in fullscreen" at bounding box center [716, 351] width 20 height 20
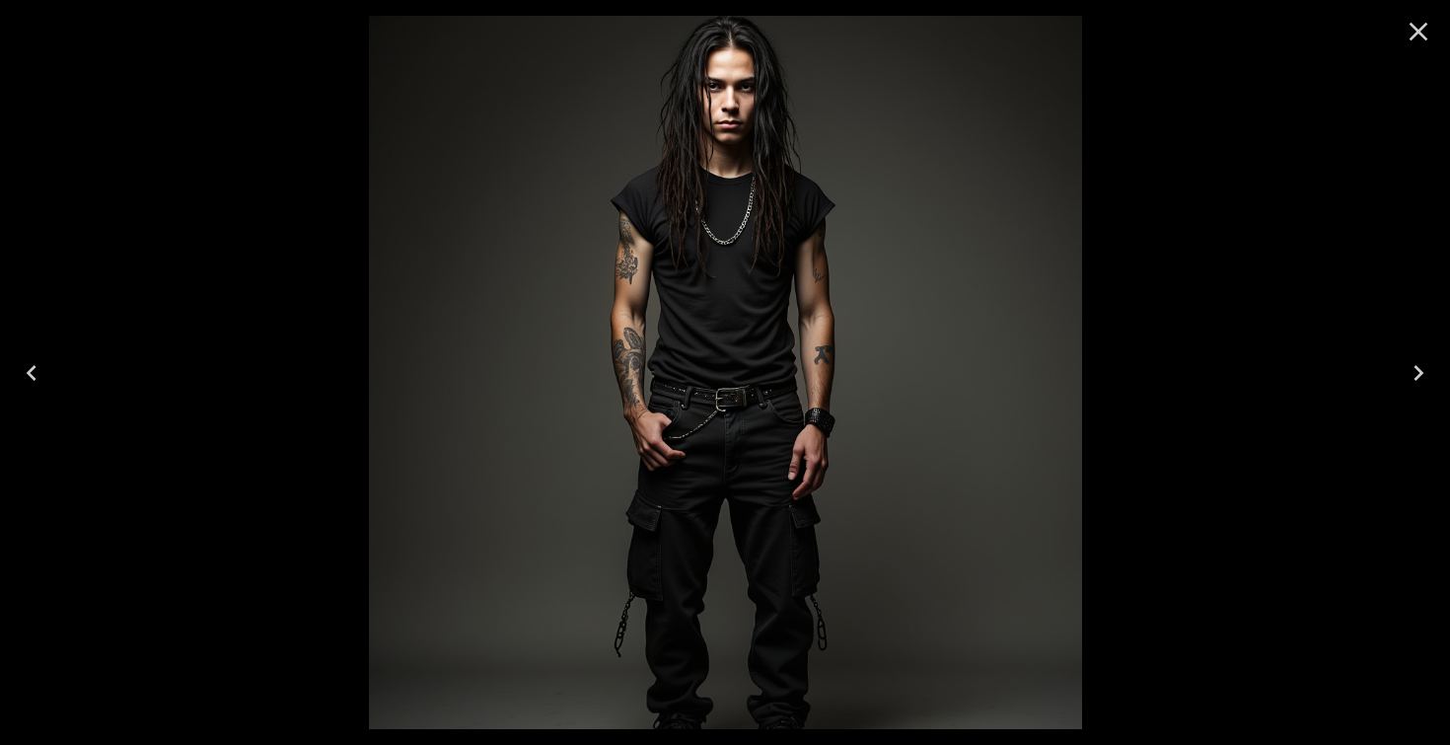
click at [1425, 34] on icon "Close" at bounding box center [1419, 32] width 32 height 32
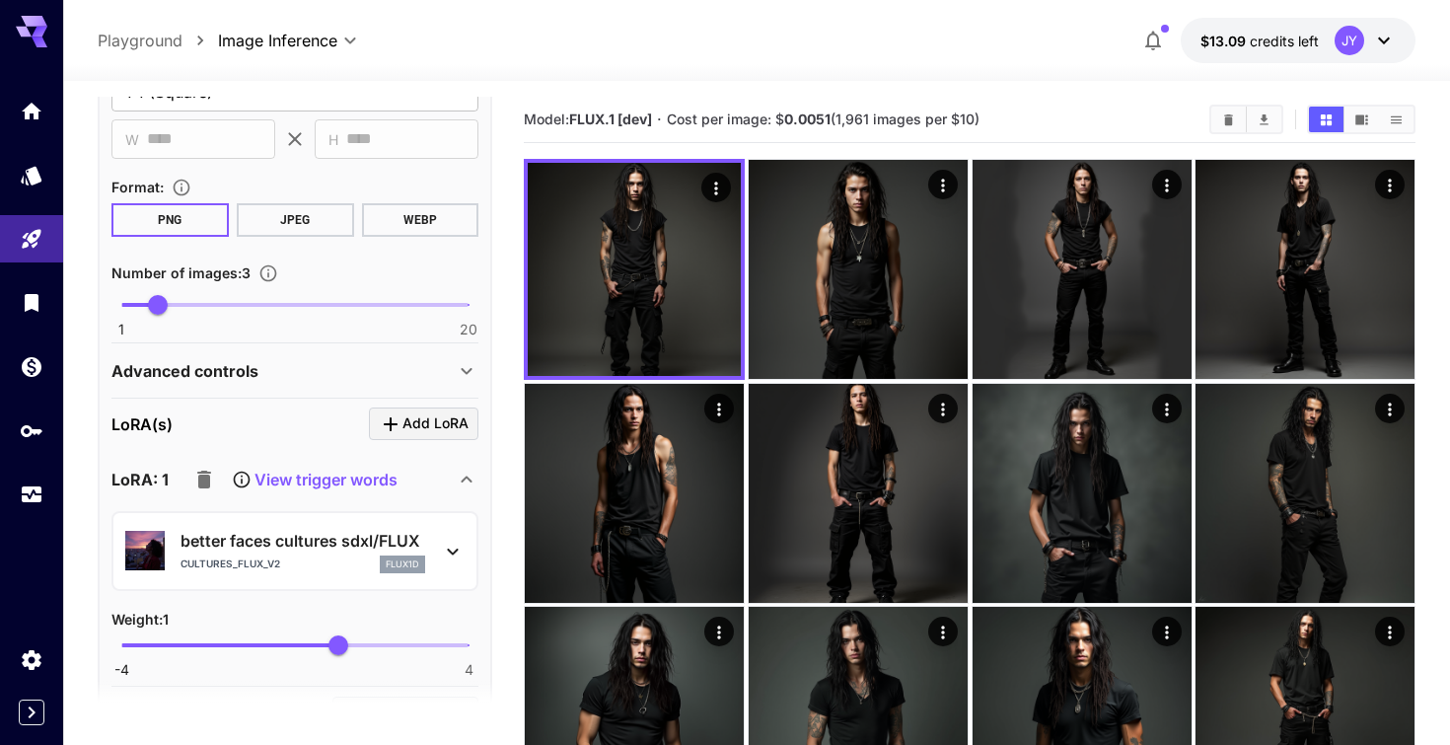
scroll to position [1145, 0]
